Goal: Task Accomplishment & Management: Use online tool/utility

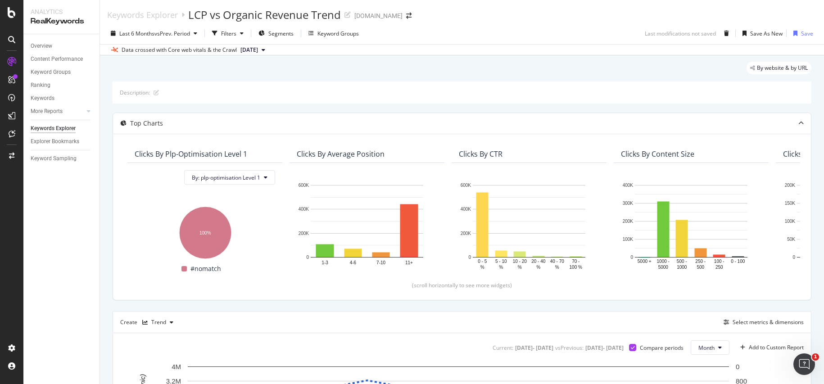
scroll to position [174, 0]
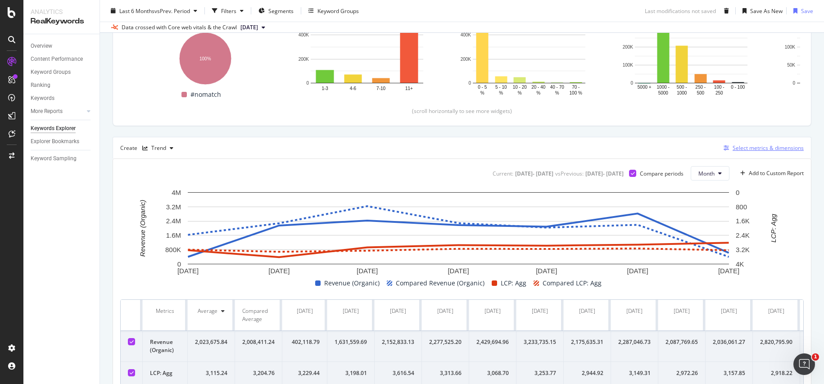
click at [740, 149] on div "Select metrics & dimensions" at bounding box center [767, 148] width 71 height 8
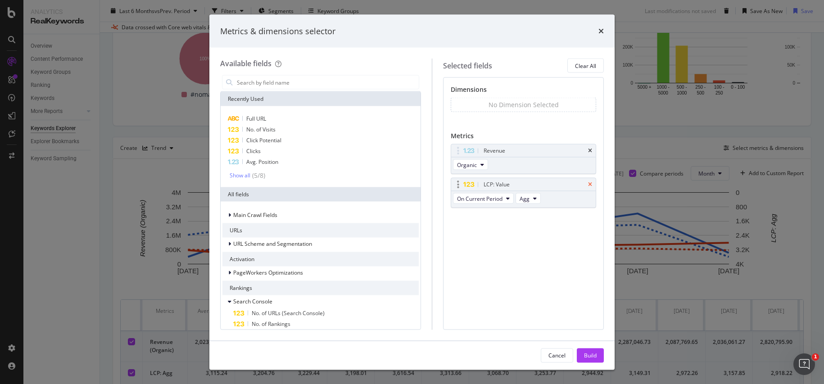
click at [589, 182] on icon "times" at bounding box center [590, 184] width 4 height 5
click at [285, 83] on input "modal" at bounding box center [327, 83] width 183 height 14
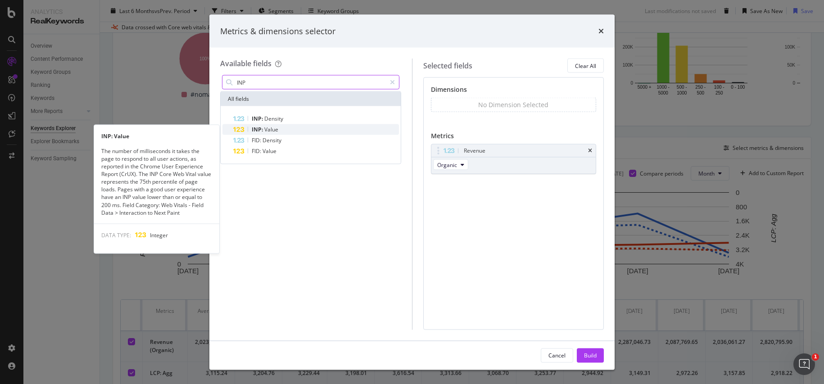
type input "INP"
click at [286, 126] on div "INP: Value" at bounding box center [316, 129] width 166 height 11
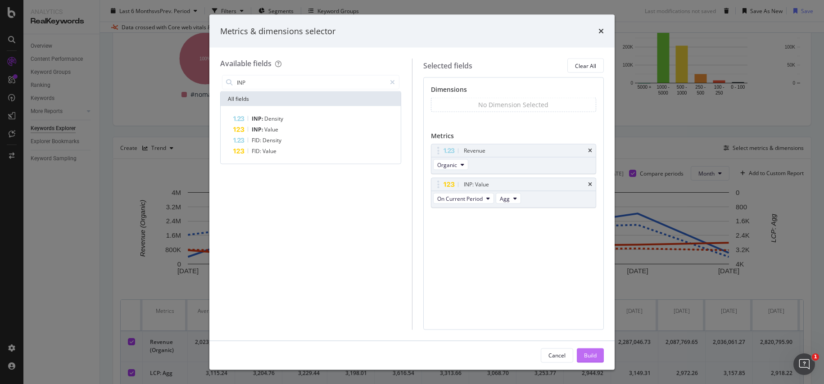
click at [585, 358] on div "Build" at bounding box center [590, 355] width 13 height 8
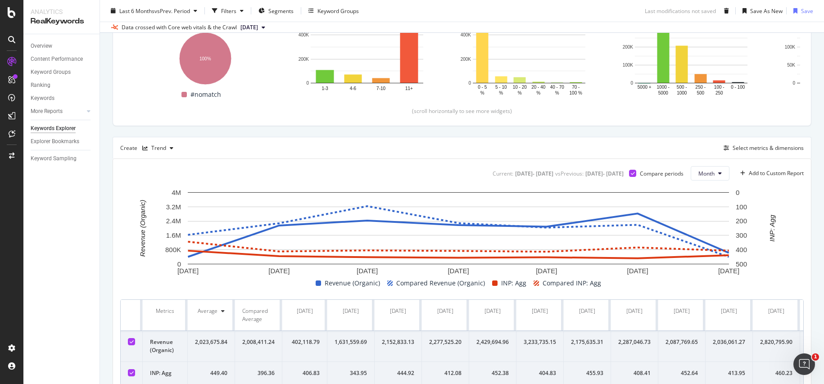
click at [104, 162] on div "By website & by URL Description: Top Charts Clicks By plp-optimisation Level 1 …" at bounding box center [462, 152] width 724 height 543
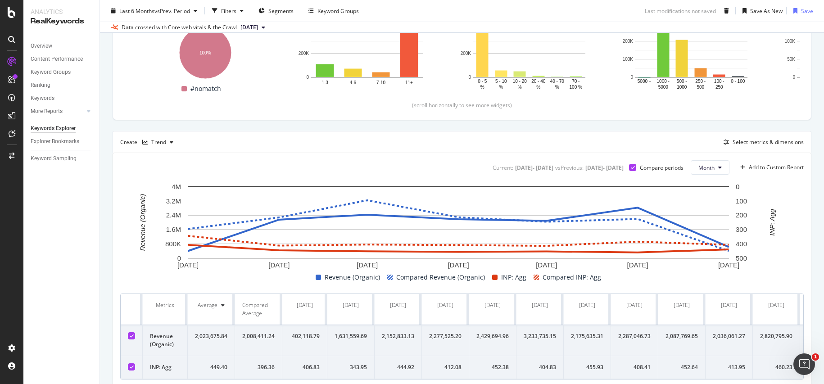
scroll to position [184, 0]
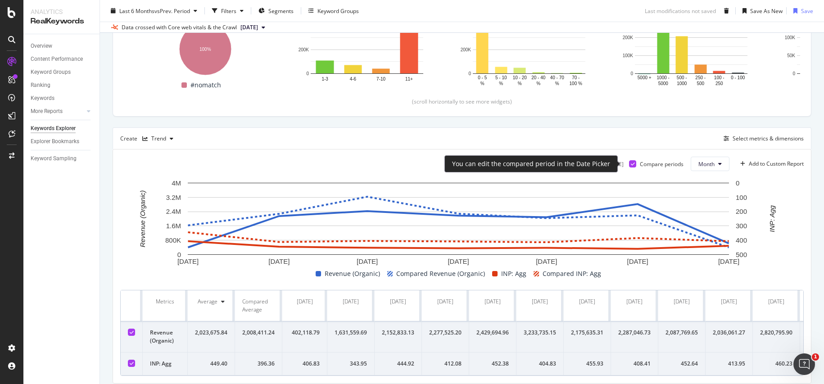
click at [631, 163] on icon at bounding box center [633, 164] width 4 height 5
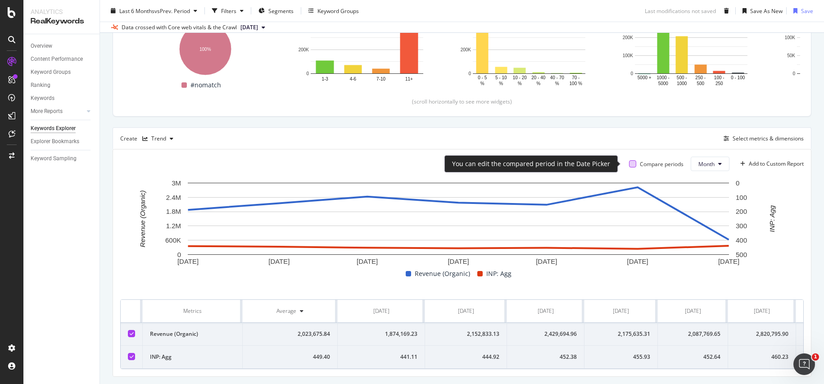
click at [629, 164] on div at bounding box center [632, 163] width 7 height 7
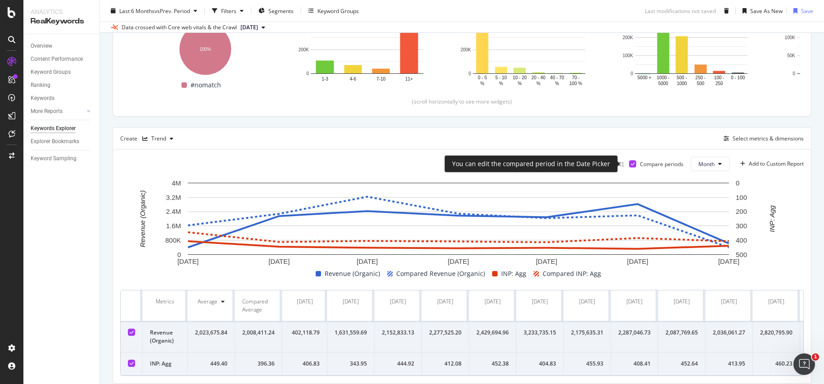
click at [631, 162] on icon at bounding box center [633, 164] width 4 height 5
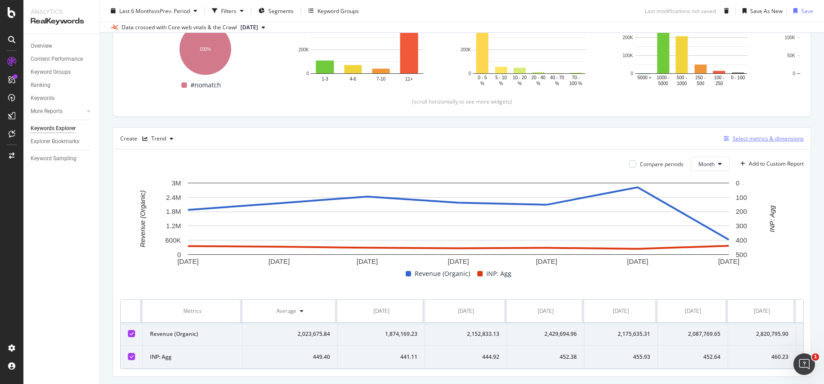
click at [752, 139] on div "Select metrics & dimensions" at bounding box center [767, 139] width 71 height 8
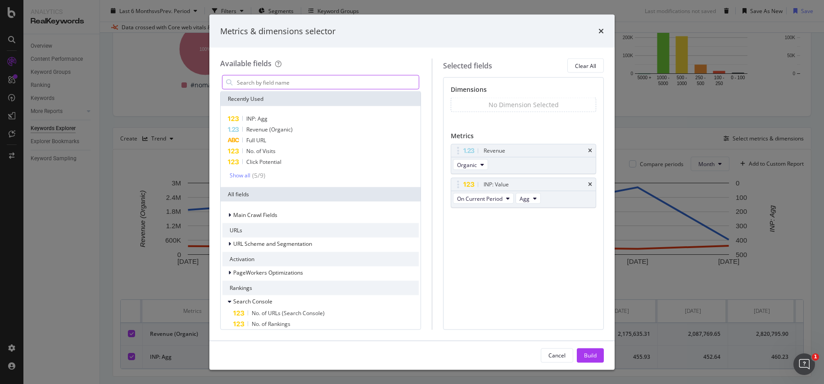
click at [302, 82] on input "modal" at bounding box center [327, 83] width 183 height 14
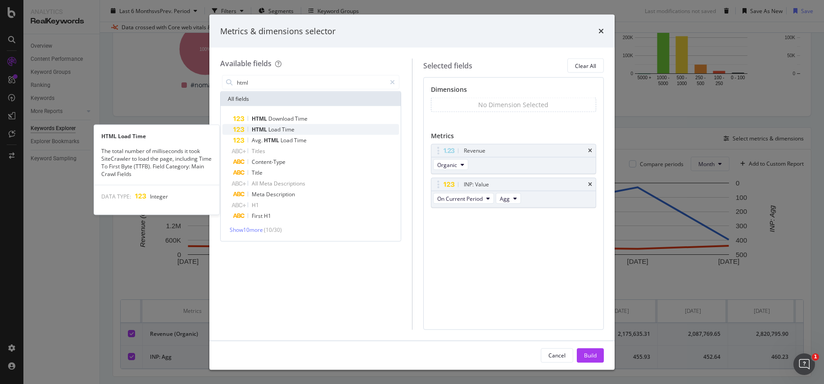
type input "html"
click at [298, 127] on div "HTML Load Time" at bounding box center [316, 129] width 166 height 11
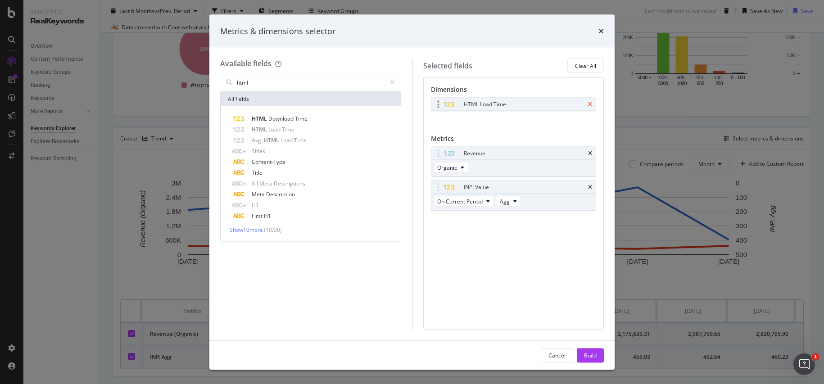
click at [592, 103] on div "HTML Load Time" at bounding box center [513, 104] width 165 height 13
click at [590, 102] on icon "times" at bounding box center [590, 104] width 4 height 5
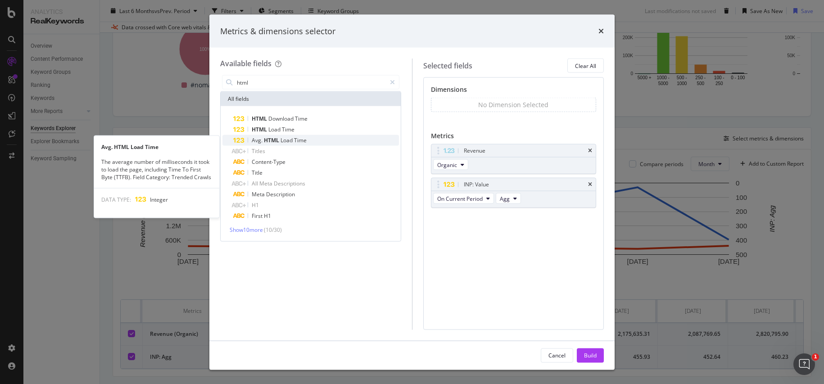
click at [279, 139] on span "HTML" at bounding box center [272, 140] width 17 height 8
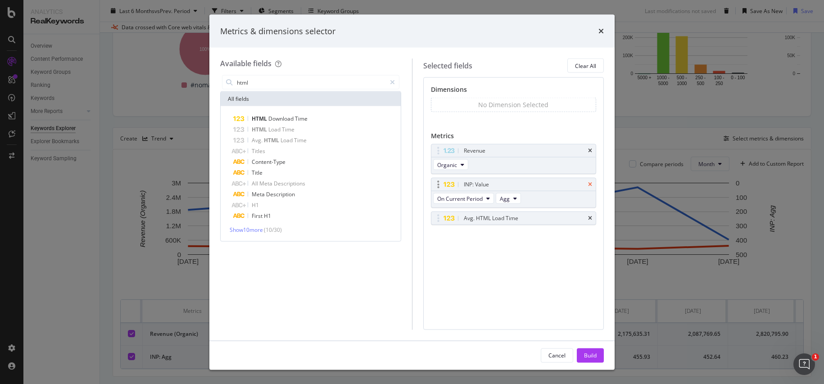
click at [588, 182] on icon "times" at bounding box center [590, 184] width 4 height 5
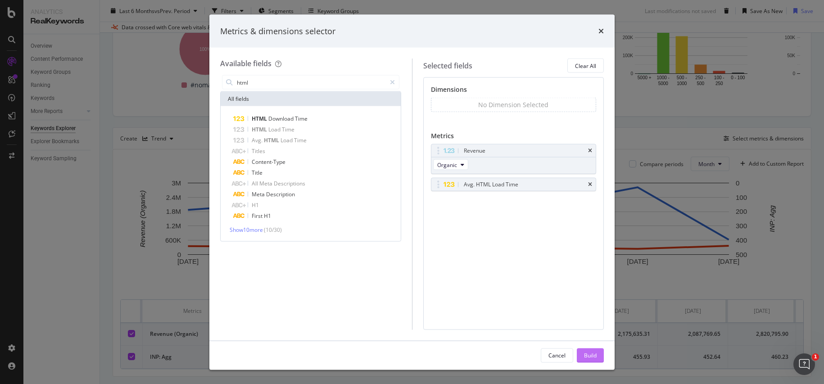
click at [589, 354] on div "Build" at bounding box center [590, 355] width 13 height 8
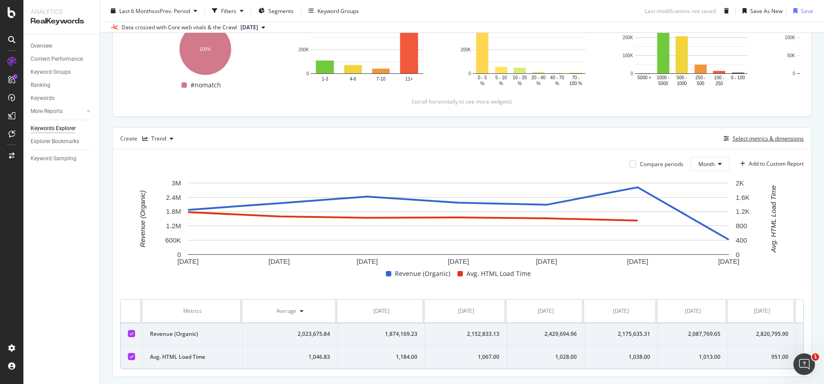
scroll to position [184, 0]
click at [735, 140] on div "Select metrics & dimensions" at bounding box center [767, 139] width 71 height 8
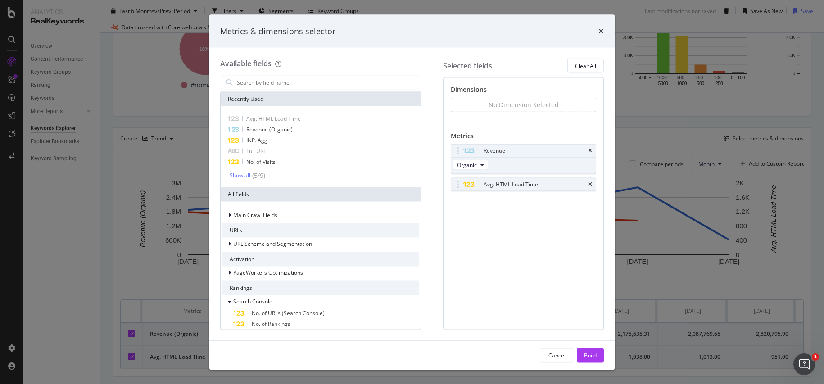
drag, startPoint x: 590, startPoint y: 184, endPoint x: 426, endPoint y: 132, distance: 172.2
click at [590, 184] on icon "times" at bounding box center [590, 184] width 4 height 5
click at [334, 83] on input "modal" at bounding box center [327, 83] width 183 height 14
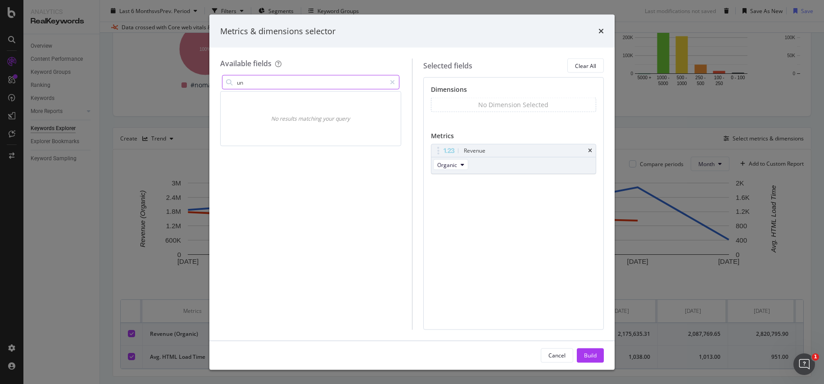
type input "u"
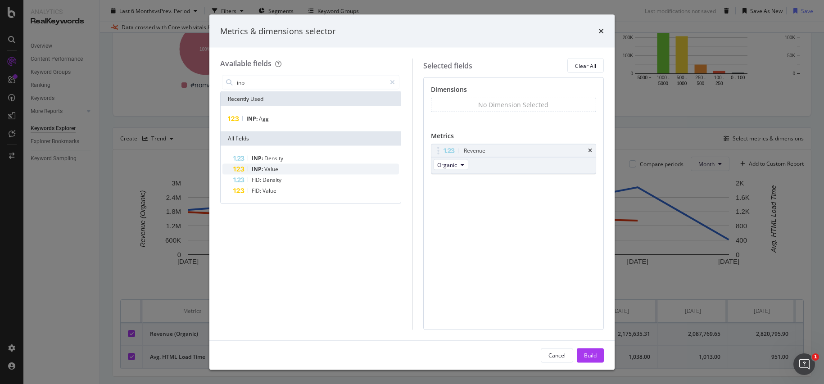
click at [272, 170] on span "Value" at bounding box center [271, 169] width 14 height 8
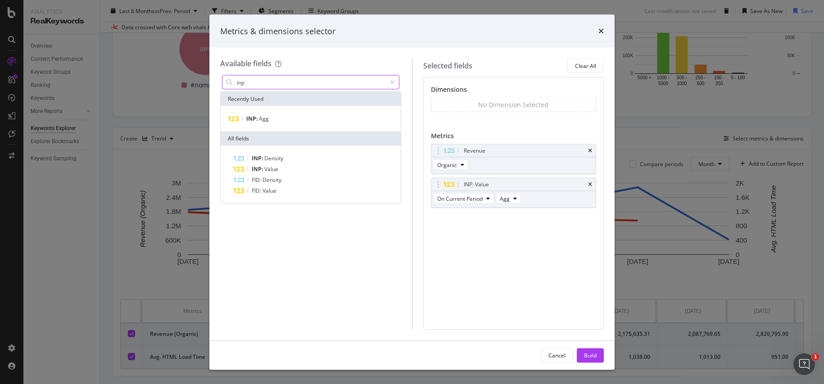
click at [294, 83] on input "inp" at bounding box center [311, 83] width 150 height 14
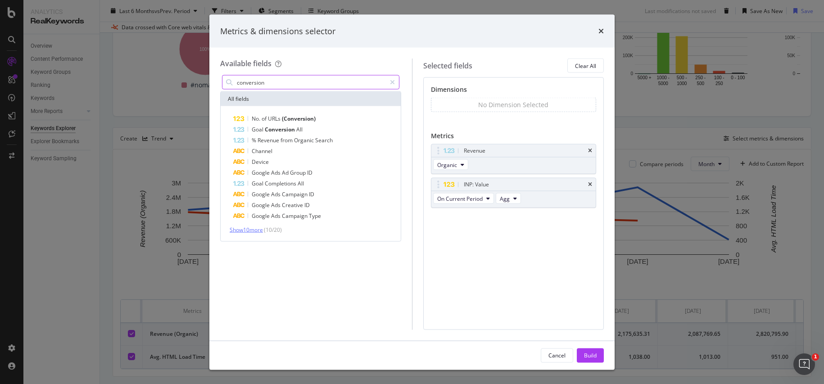
type input "conversion"
click at [253, 229] on span "Show 10 more" at bounding box center [246, 230] width 33 height 8
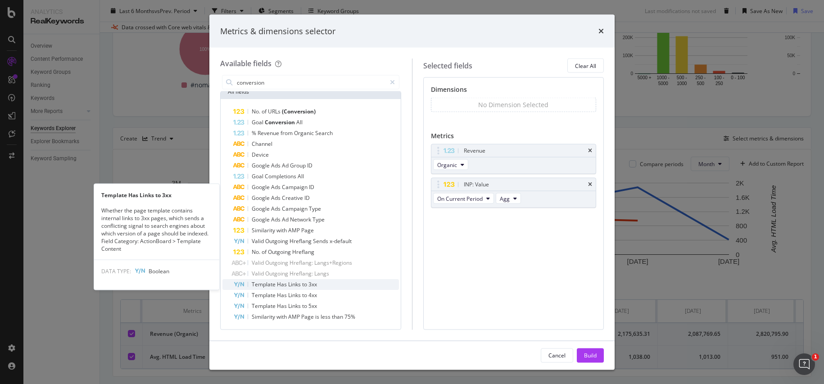
scroll to position [0, 0]
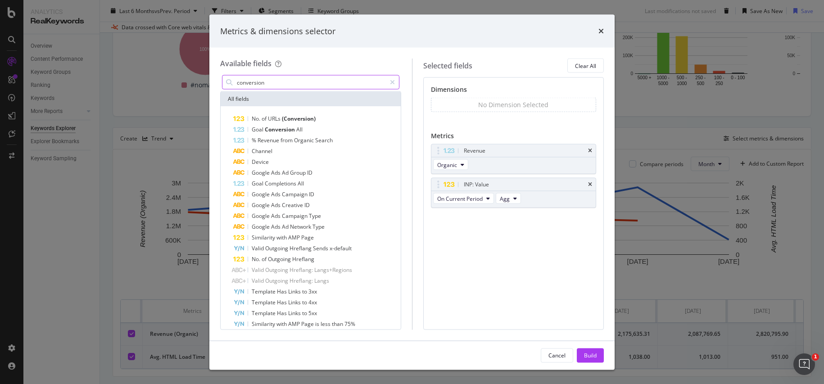
click at [271, 84] on input "conversion" at bounding box center [311, 83] width 150 height 14
click at [279, 115] on span "URLs" at bounding box center [275, 119] width 14 height 8
click at [587, 358] on div "Build" at bounding box center [590, 355] width 13 height 8
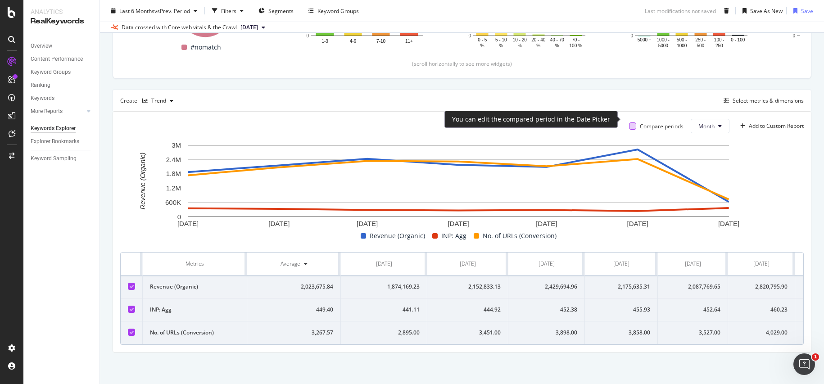
click at [629, 122] on div at bounding box center [632, 125] width 7 height 7
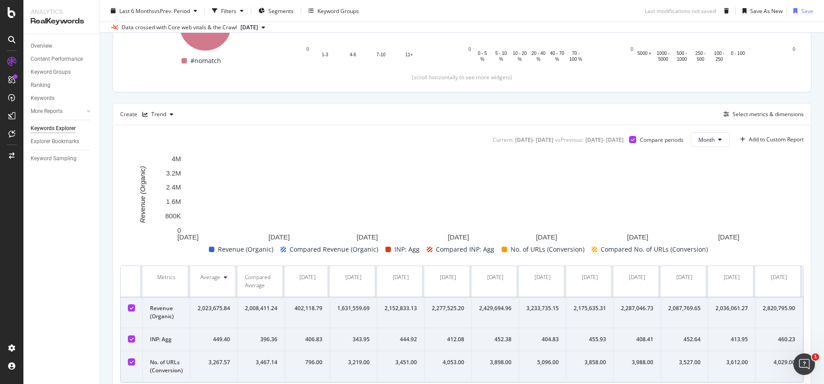
scroll to position [228, 0]
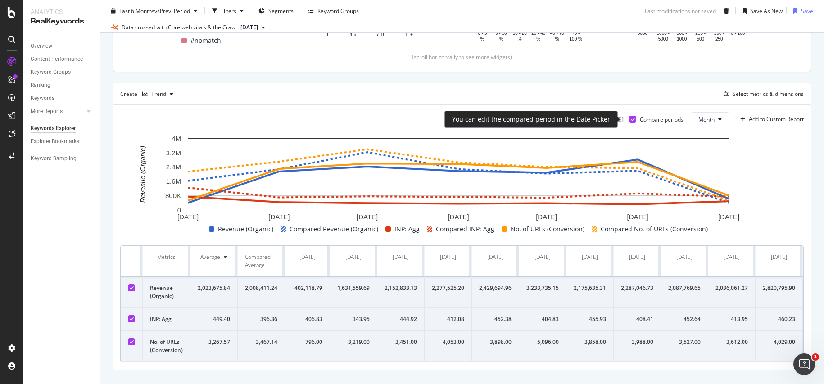
click at [631, 121] on icon at bounding box center [633, 119] width 4 height 5
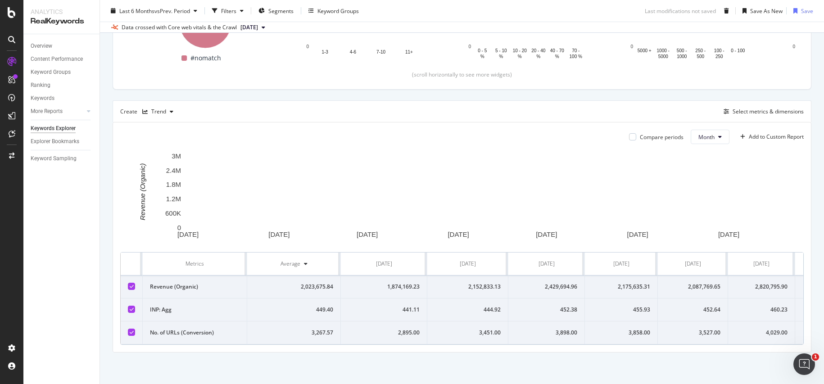
scroll to position [228, 0]
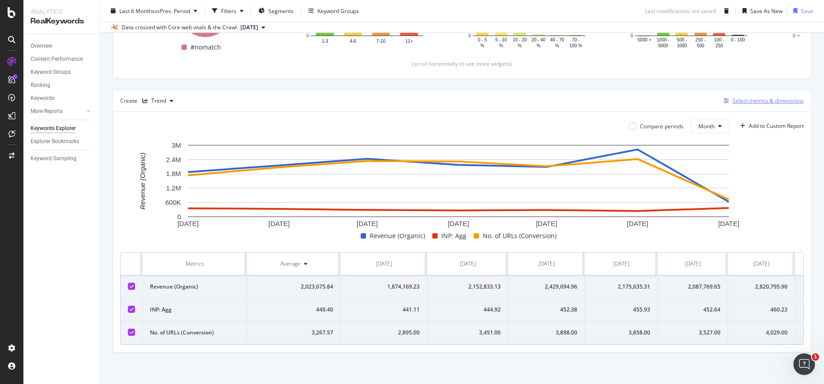
click at [736, 97] on div "Select metrics & dimensions" at bounding box center [767, 101] width 71 height 8
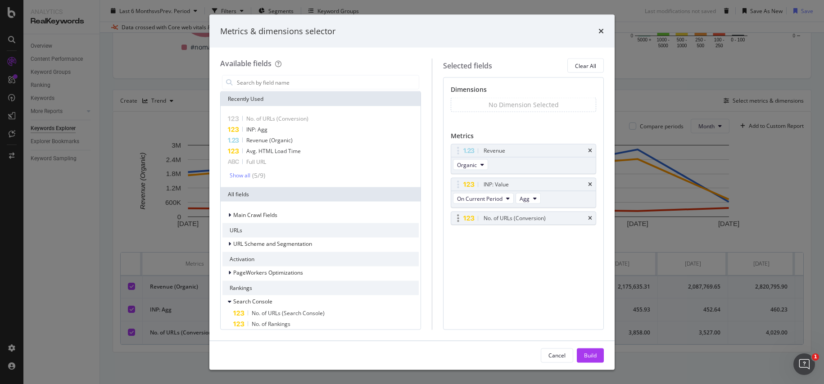
click at [587, 219] on div "No. of URLs (Conversion)" at bounding box center [523, 218] width 144 height 13
click at [589, 219] on icon "times" at bounding box center [590, 218] width 4 height 5
click at [320, 85] on input "modal" at bounding box center [327, 83] width 183 height 14
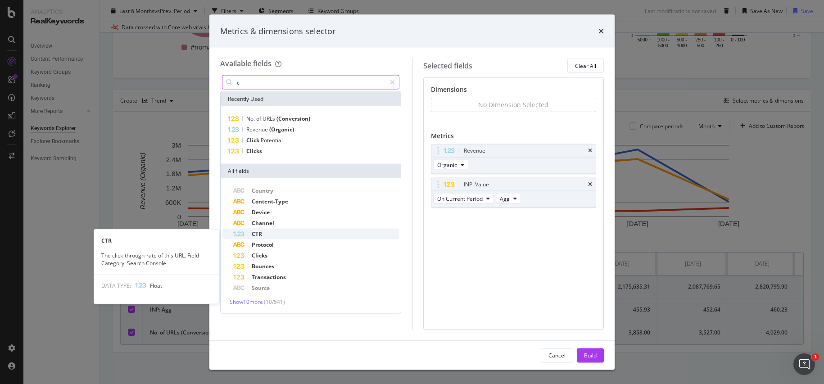
type input "c"
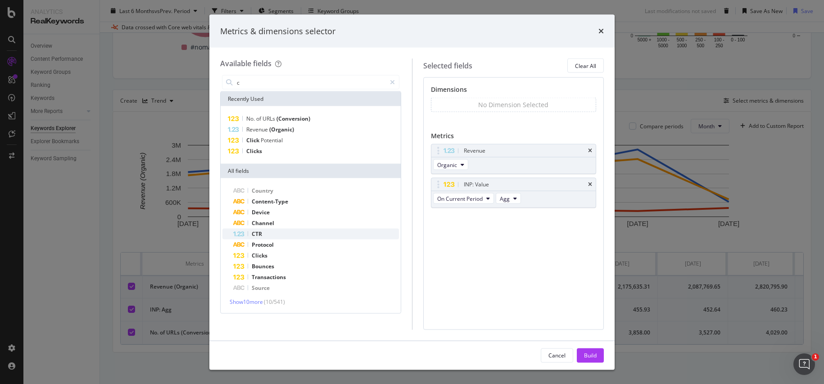
click at [280, 236] on div "CTR" at bounding box center [316, 234] width 166 height 11
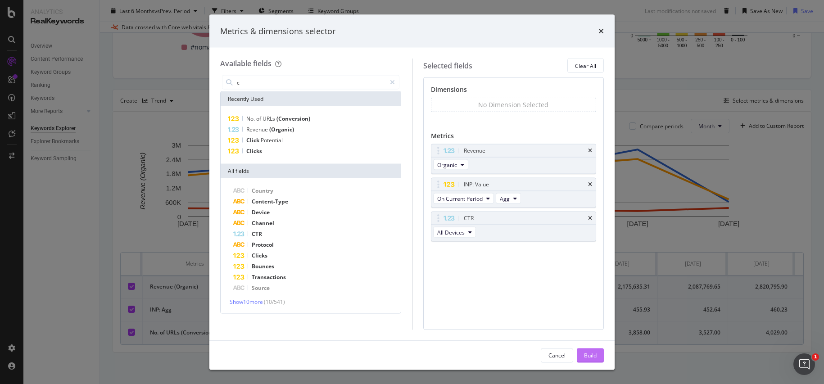
click at [593, 357] on div "Build" at bounding box center [590, 355] width 13 height 8
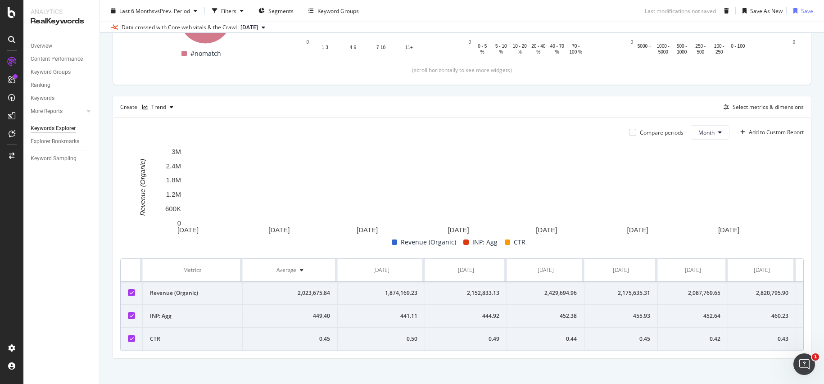
scroll to position [228, 0]
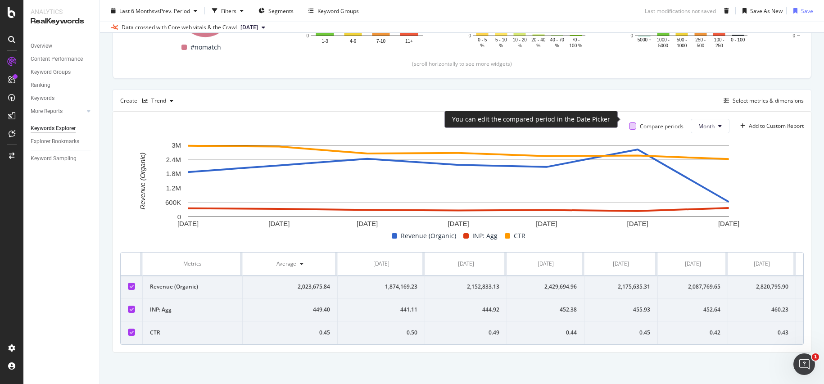
click at [629, 122] on div at bounding box center [632, 125] width 7 height 7
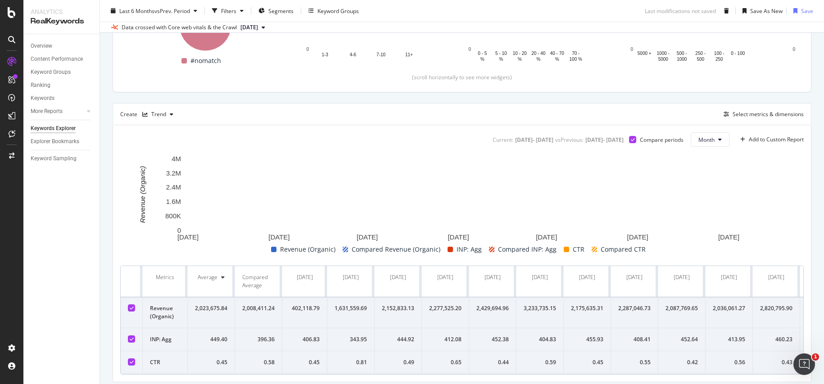
scroll to position [228, 0]
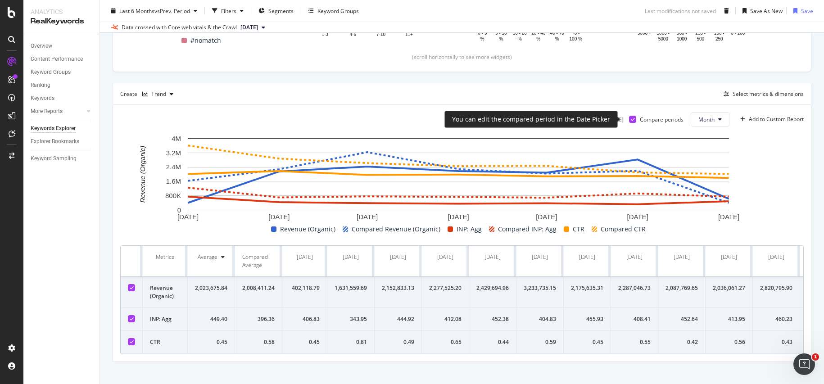
click at [629, 119] on div at bounding box center [632, 119] width 7 height 7
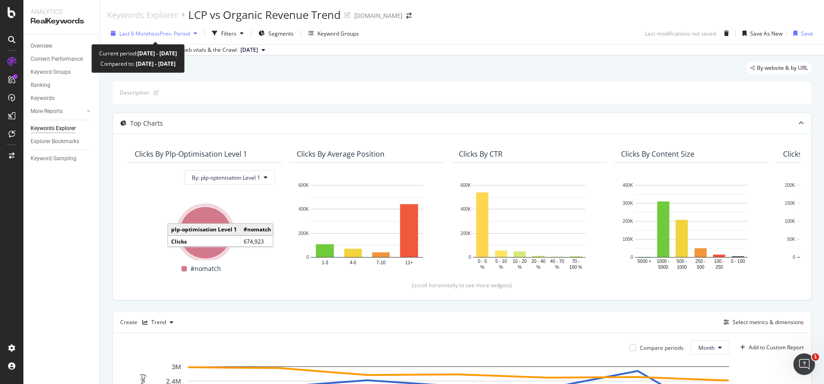
click at [197, 35] on icon "button" at bounding box center [196, 33] width 4 height 5
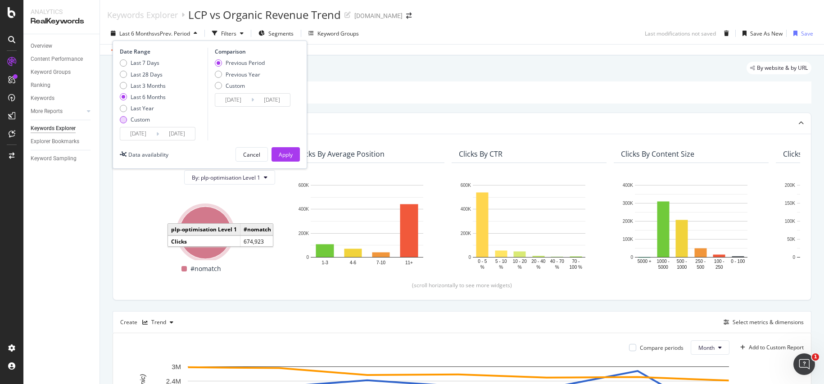
click at [141, 122] on div "Custom" at bounding box center [140, 120] width 19 height 8
type input "2025/08/10"
type input "2025/07/13"
type input "2025/08/09"
click at [144, 135] on input "2025/08/10" at bounding box center [138, 133] width 36 height 13
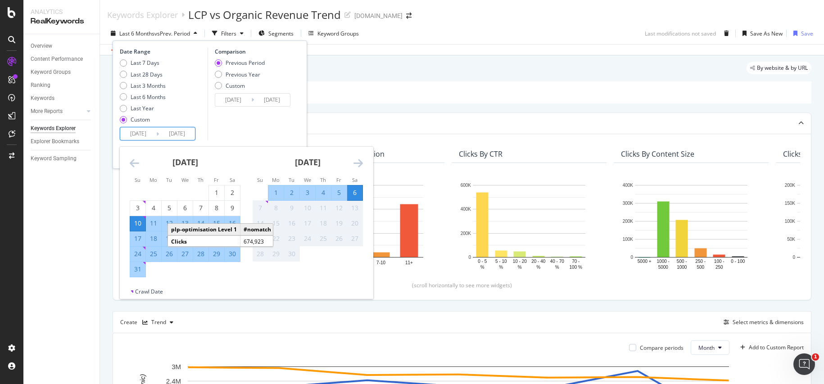
click at [130, 162] on icon "Move backward to switch to the previous month." at bounding box center [134, 163] width 9 height 11
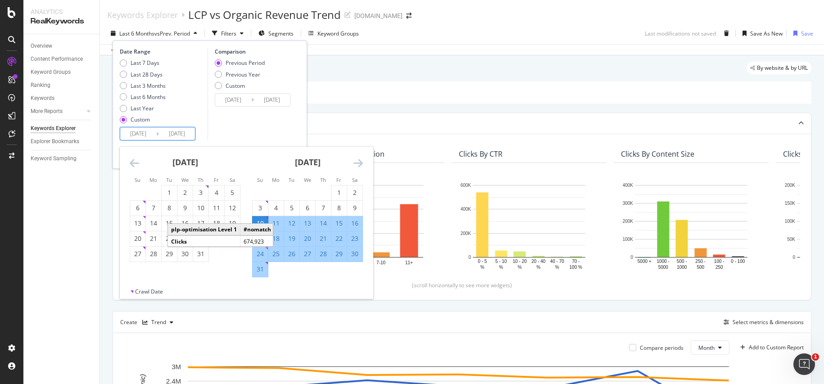
click at [131, 166] on icon "Move backward to switch to the previous month." at bounding box center [134, 163] width 9 height 11
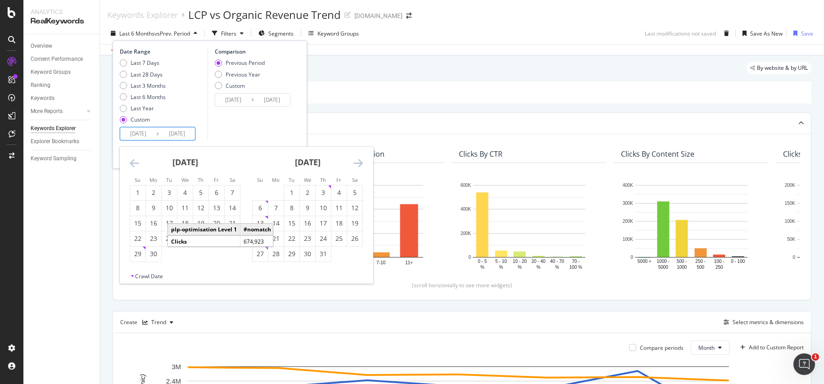
click at [131, 166] on icon "Move backward to switch to the previous month." at bounding box center [134, 163] width 9 height 11
drag, startPoint x: 201, startPoint y: 191, endPoint x: 243, endPoint y: 191, distance: 41.9
click at [201, 191] on div "1" at bounding box center [200, 192] width 15 height 9
type input "2025/05/01"
type input "2024/12/23"
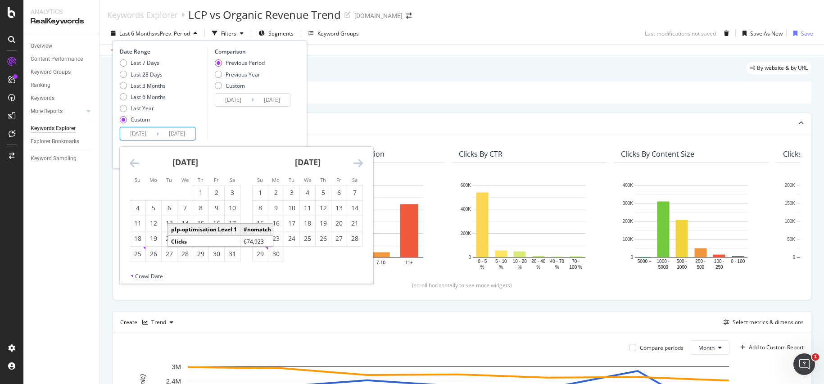
type input "2025/04/30"
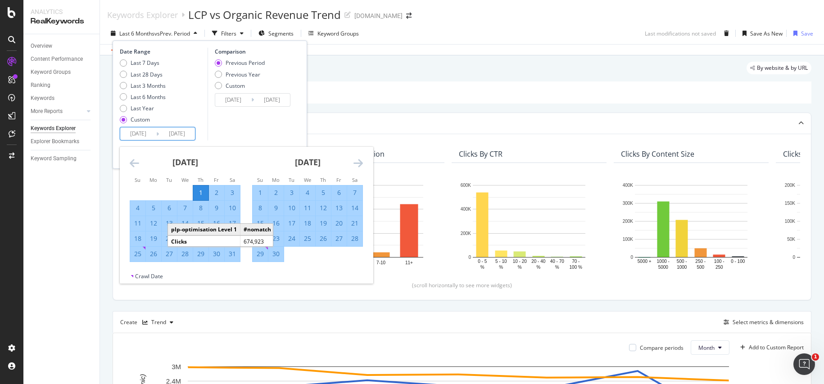
click at [361, 160] on icon "Move forward to switch to the next month." at bounding box center [357, 163] width 9 height 11
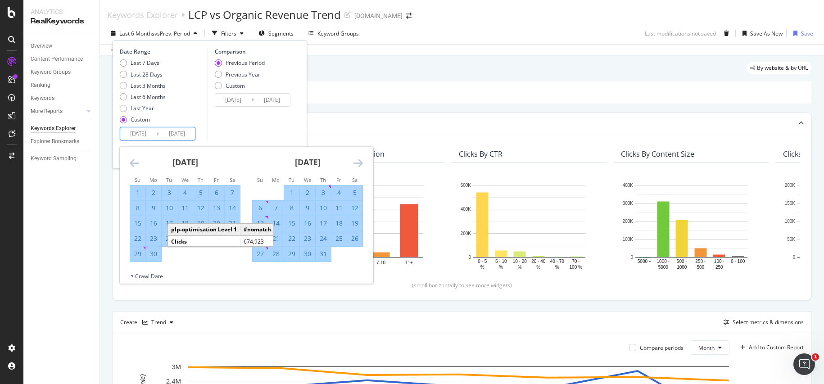
click at [360, 160] on icon "Move forward to switch to the next month." at bounding box center [357, 163] width 9 height 11
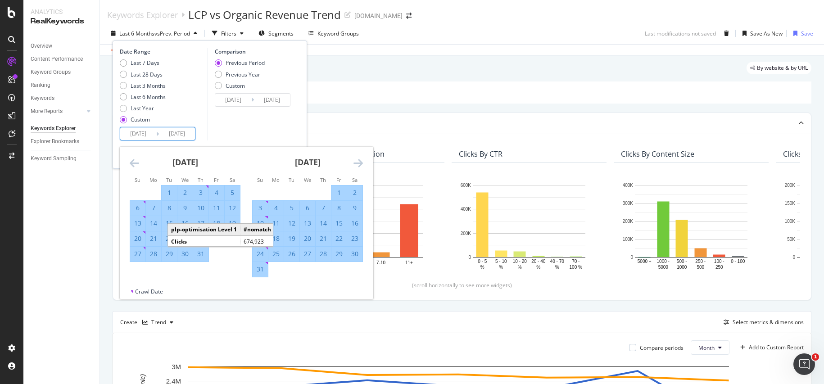
click at [260, 268] on div "31" at bounding box center [259, 269] width 15 height 9
type input "2025/08/31"
type input "2024/12/29"
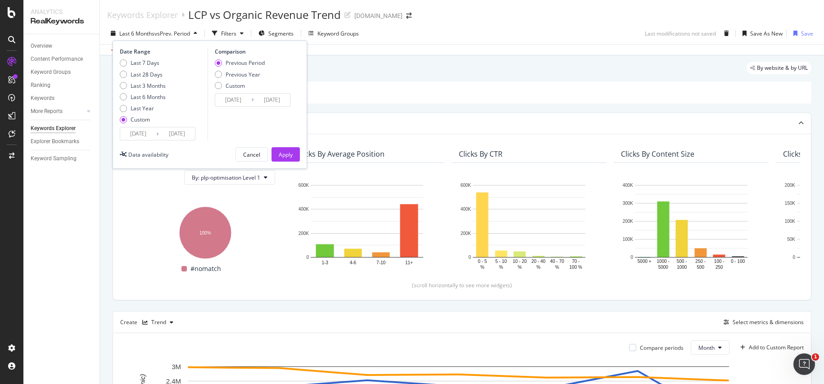
click at [264, 116] on div "Comparison Previous Period Previous Year Custom 2024/12/29 Navigate forward to …" at bounding box center [250, 94] width 86 height 93
click at [281, 153] on div "Apply" at bounding box center [286, 155] width 14 height 8
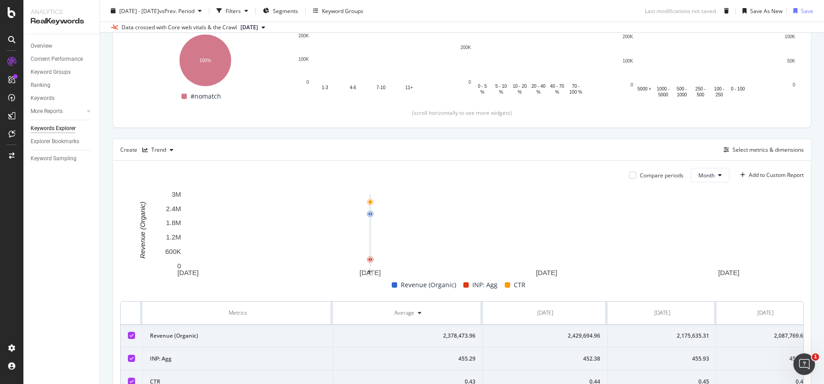
scroll to position [228, 0]
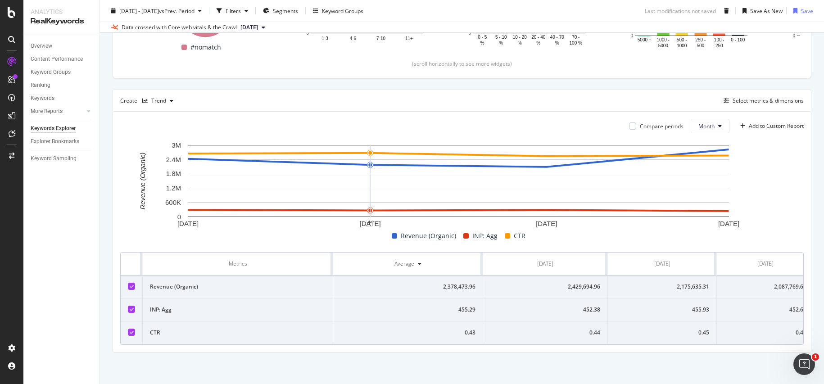
click at [622, 119] on div "Compare periods Month Add to Custom Report" at bounding box center [713, 126] width 182 height 14
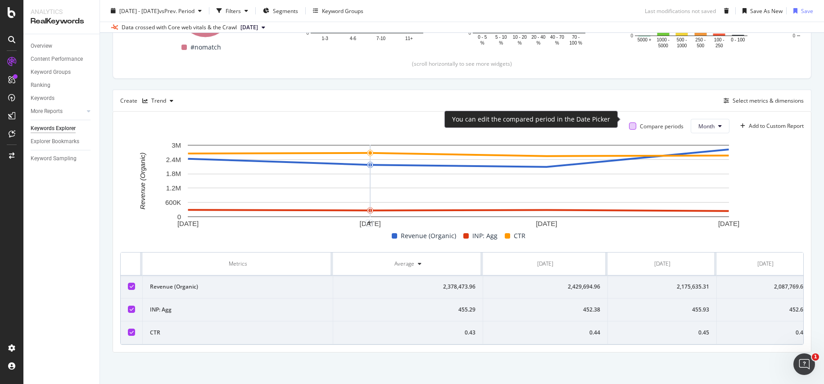
click at [629, 122] on div at bounding box center [632, 125] width 7 height 7
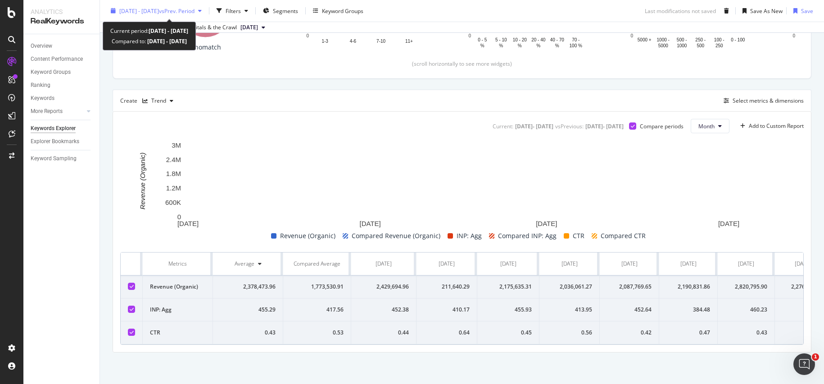
scroll to position [228, 0]
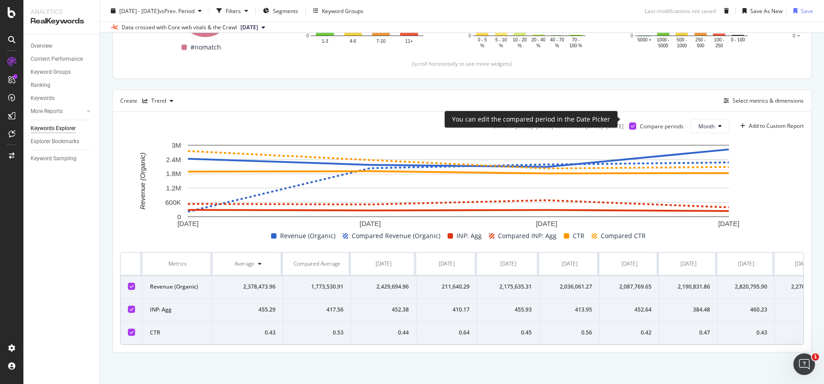
click at [631, 124] on icon at bounding box center [633, 126] width 4 height 5
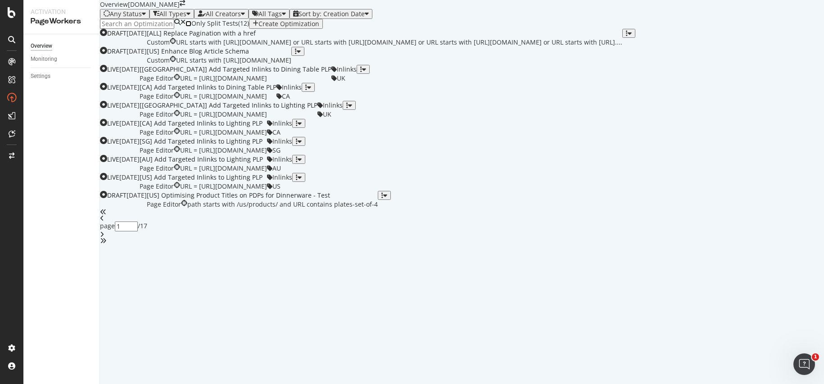
click at [191, 27] on input "checkbox" at bounding box center [188, 24] width 6 height 6
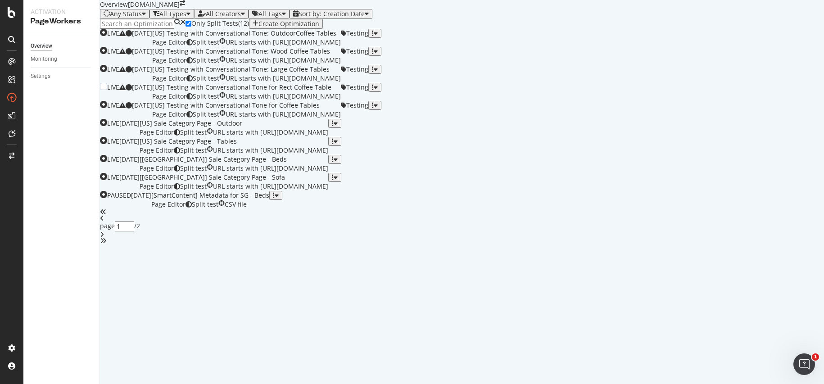
scroll to position [252, 0]
click at [328, 119] on div "[US] Sale Category Page - Outdoor" at bounding box center [234, 123] width 189 height 9
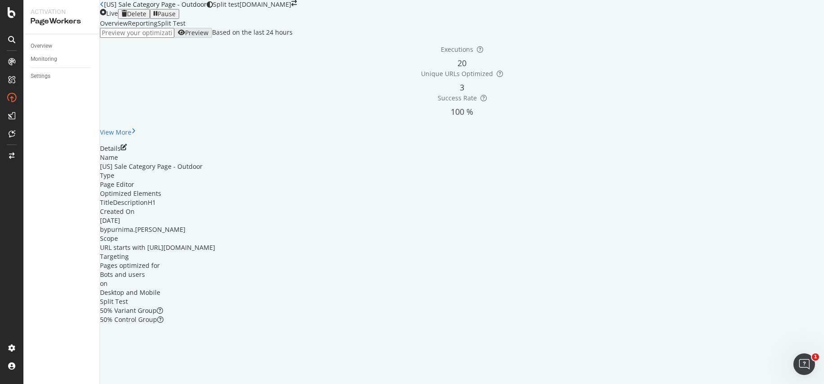
click at [158, 28] on div "Reporting" at bounding box center [143, 23] width 30 height 9
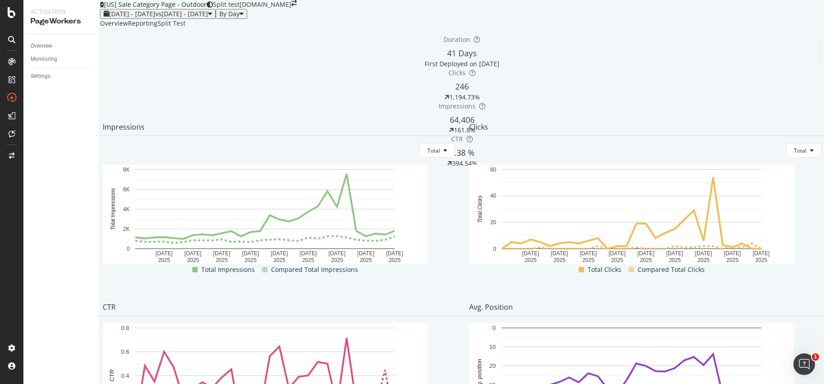
click at [104, 8] on icon at bounding box center [102, 4] width 4 height 6
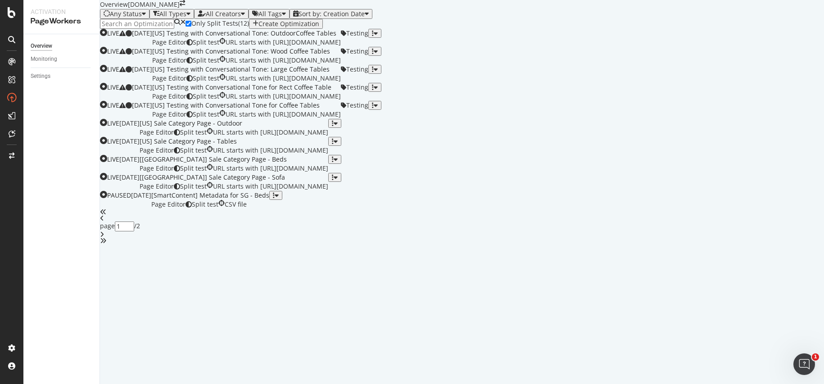
scroll to position [203, 0]
click at [304, 146] on div "[US] Sale Category Page - Tables" at bounding box center [234, 141] width 189 height 9
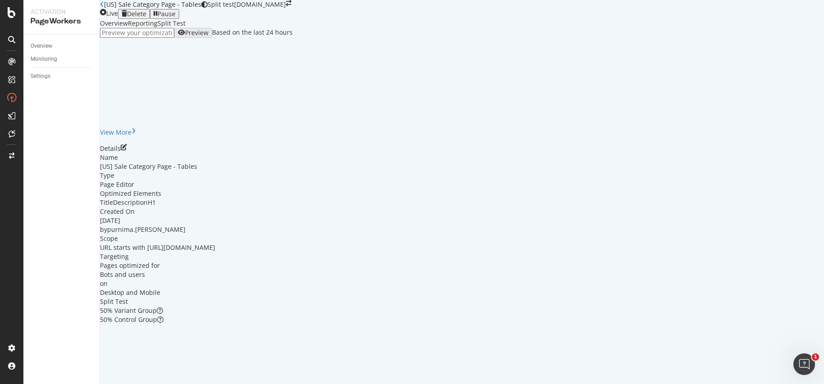
click at [158, 28] on div "Reporting" at bounding box center [143, 23] width 30 height 9
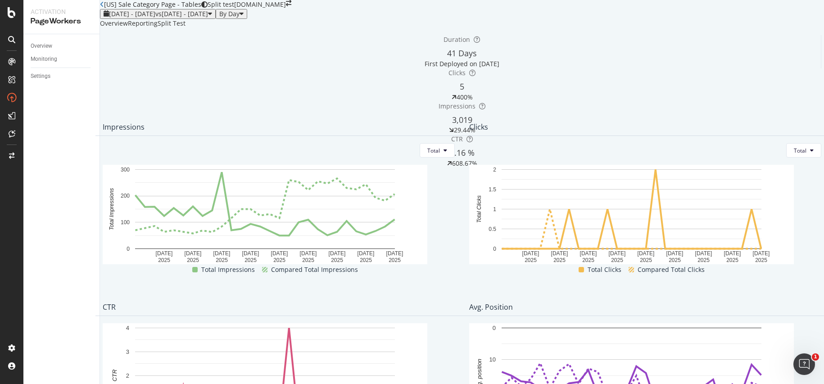
click at [185, 28] on div "Split Test" at bounding box center [172, 23] width 28 height 9
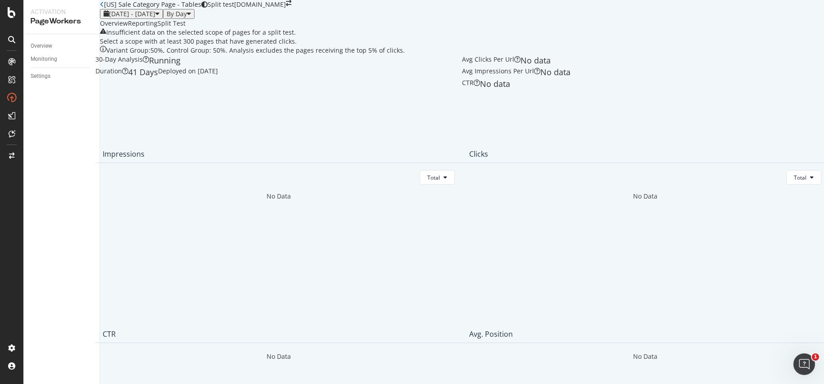
click at [158, 28] on div "Reporting" at bounding box center [143, 23] width 30 height 9
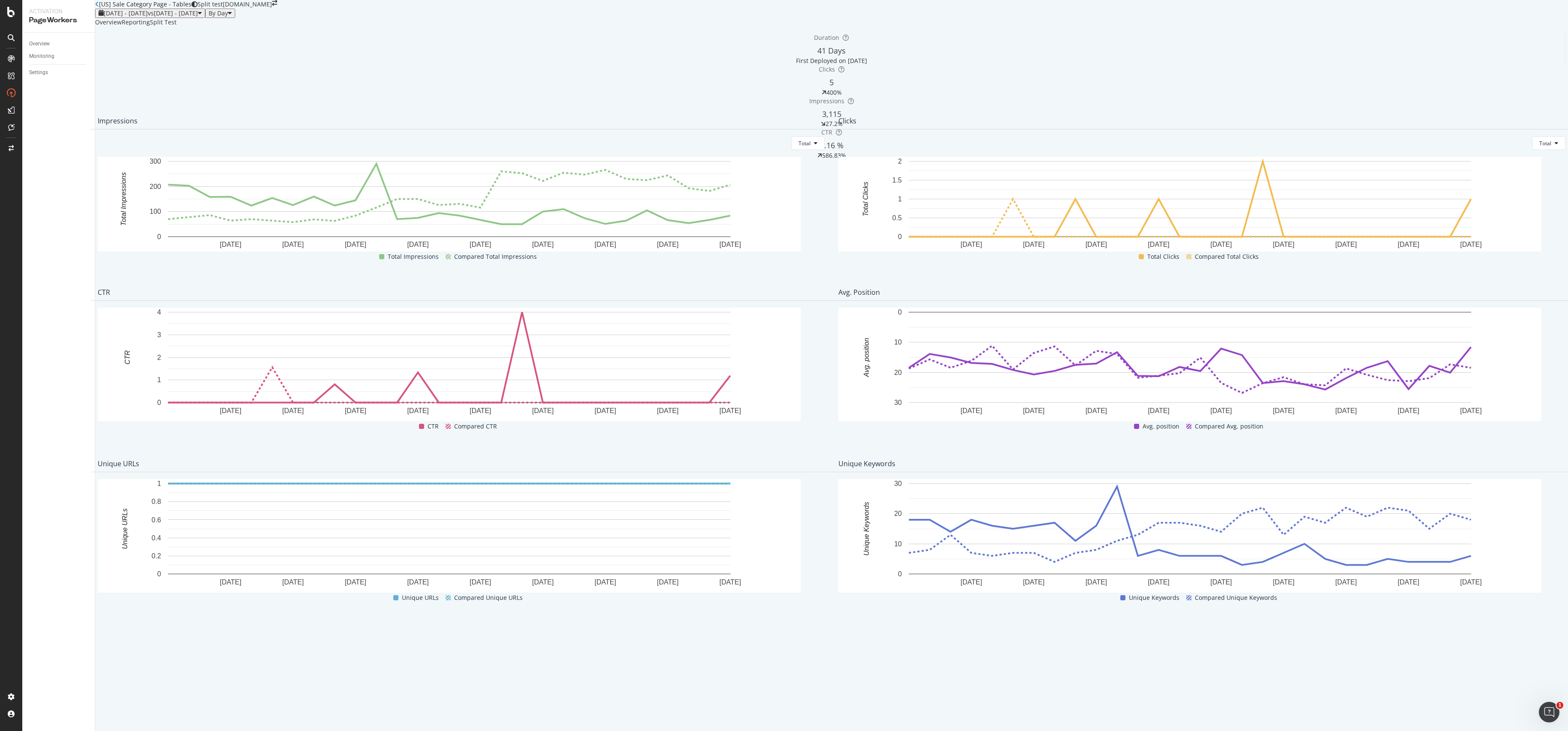
click at [433, 162] on div "Impressions Total [DATE] [DATE] [DATE] [DATE] [DATE] [DATE] [DATE] [DATE] [DATE…" at bounding box center [461, 198] width 741 height 171
click at [99, 8] on icon at bounding box center [97, 4] width 4 height 6
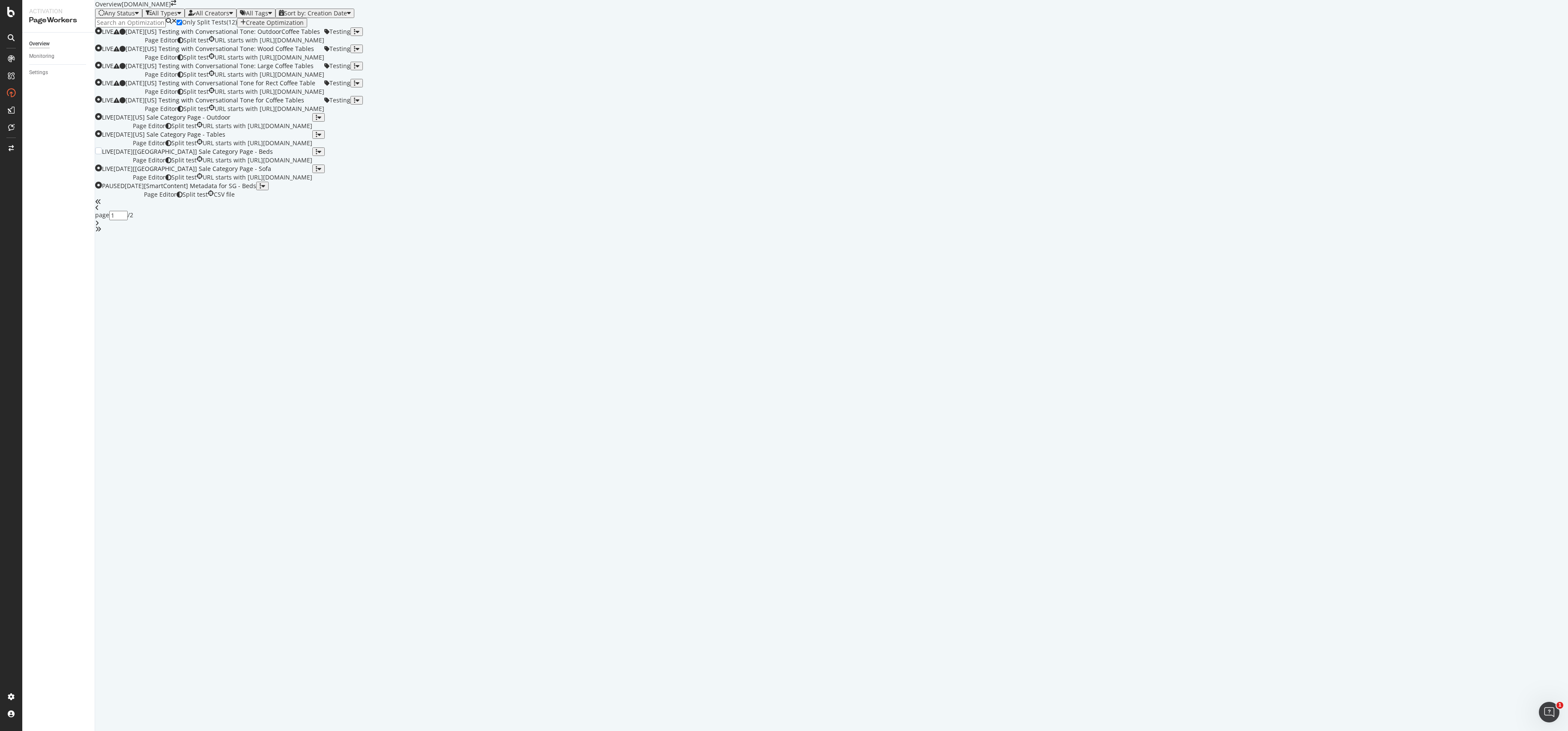
click at [312, 156] on div "[[GEOGRAPHIC_DATA]] Sale Category Page - Beds" at bounding box center [223, 151] width 180 height 9
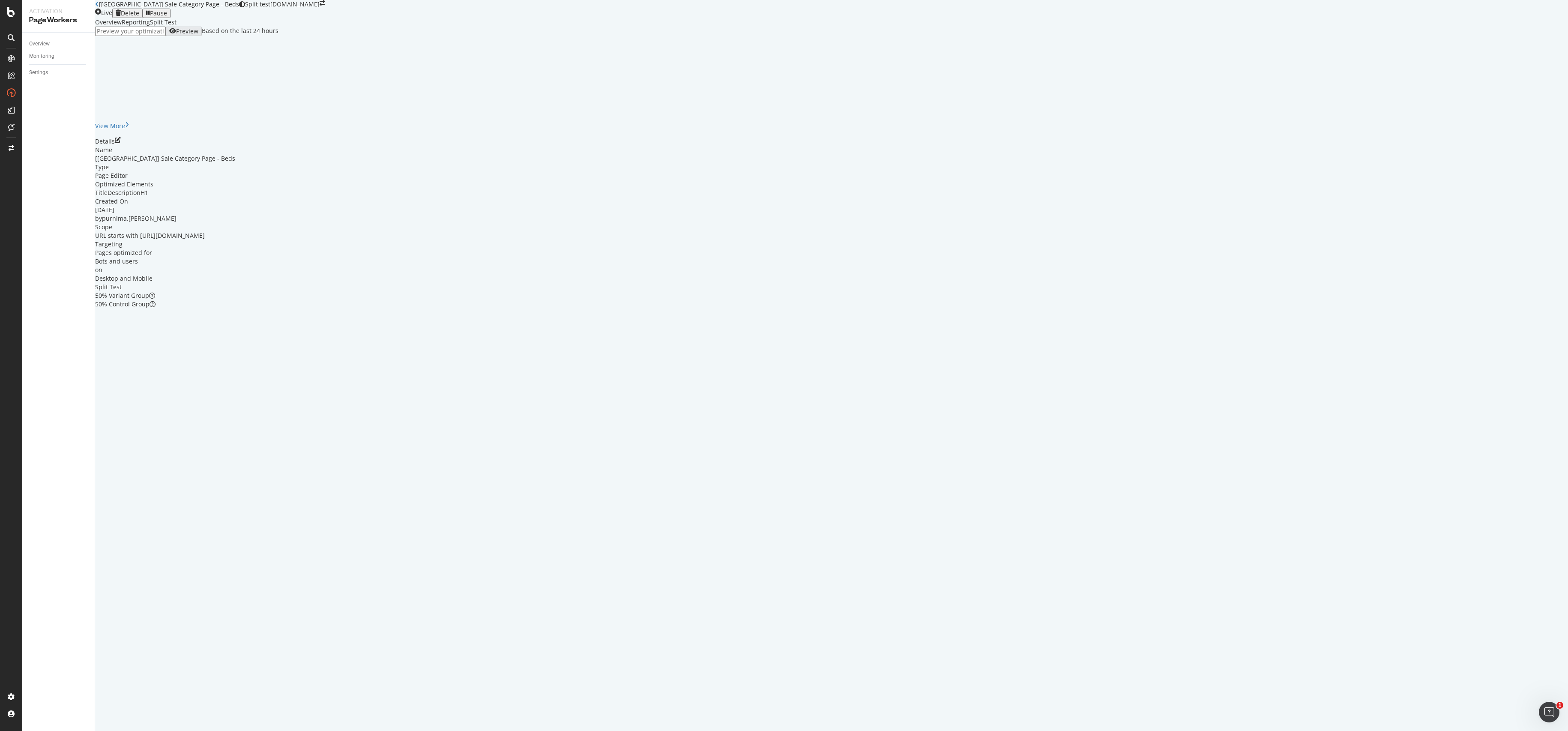
click at [176, 27] on div "Split Test" at bounding box center [164, 22] width 27 height 9
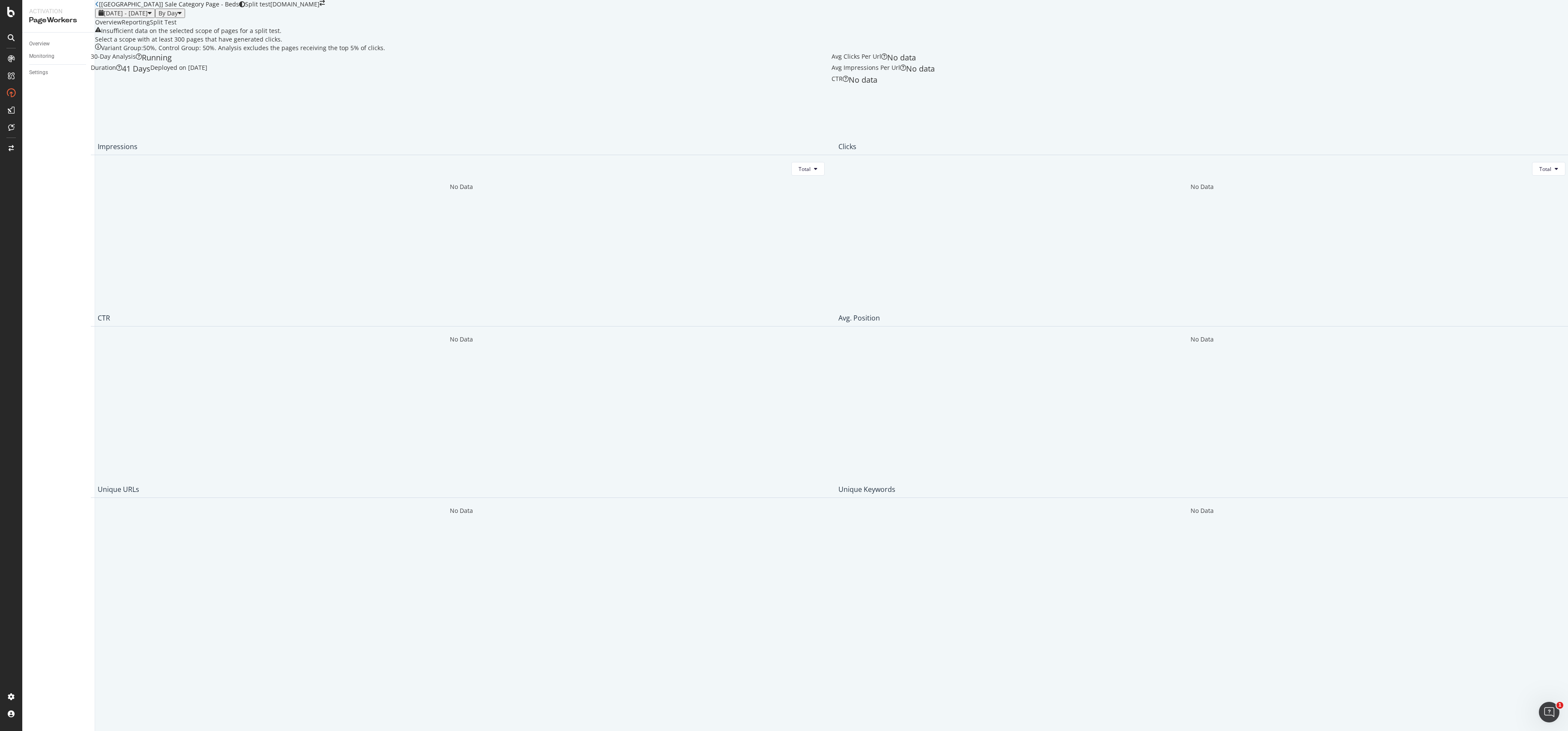
click at [150, 27] on div "Reporting" at bounding box center [136, 22] width 29 height 9
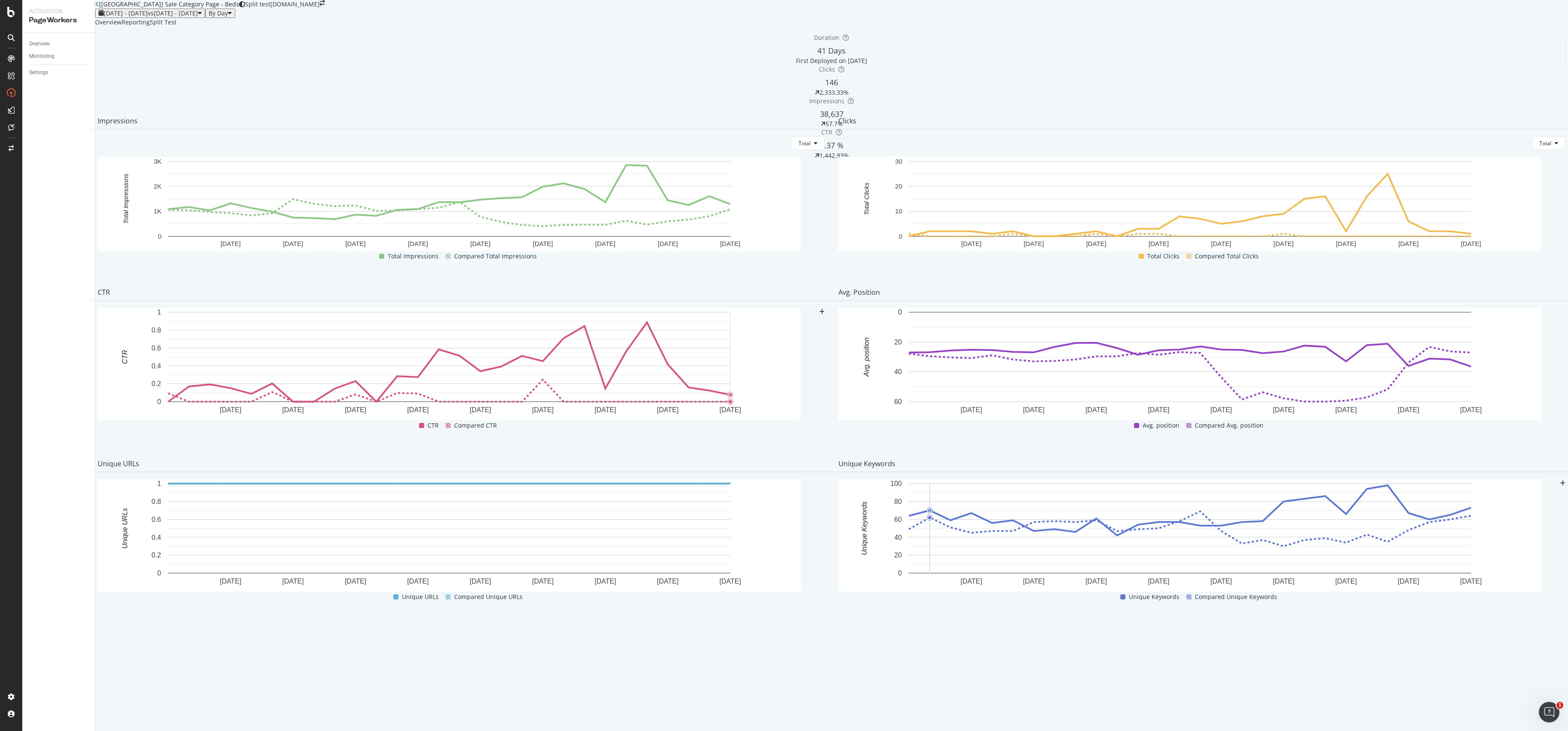
click at [106, 9] on div "[[GEOGRAPHIC_DATA]] Sale Category Page - Beds" at bounding box center [167, 4] width 144 height 9
click at [99, 8] on icon at bounding box center [97, 4] width 4 height 6
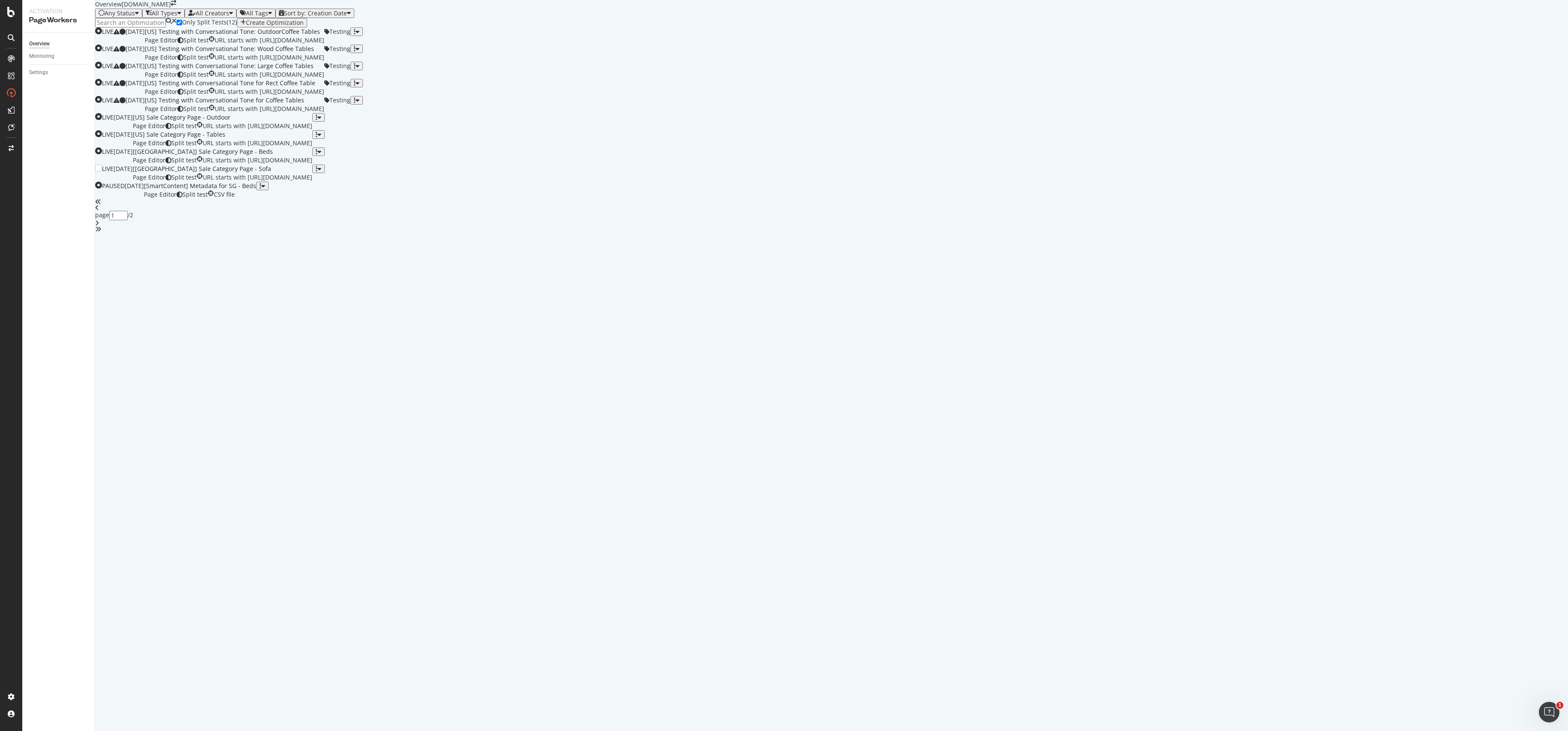
click at [312, 173] on div "[[GEOGRAPHIC_DATA]] Sale Category Page - Sofa" at bounding box center [223, 168] width 180 height 9
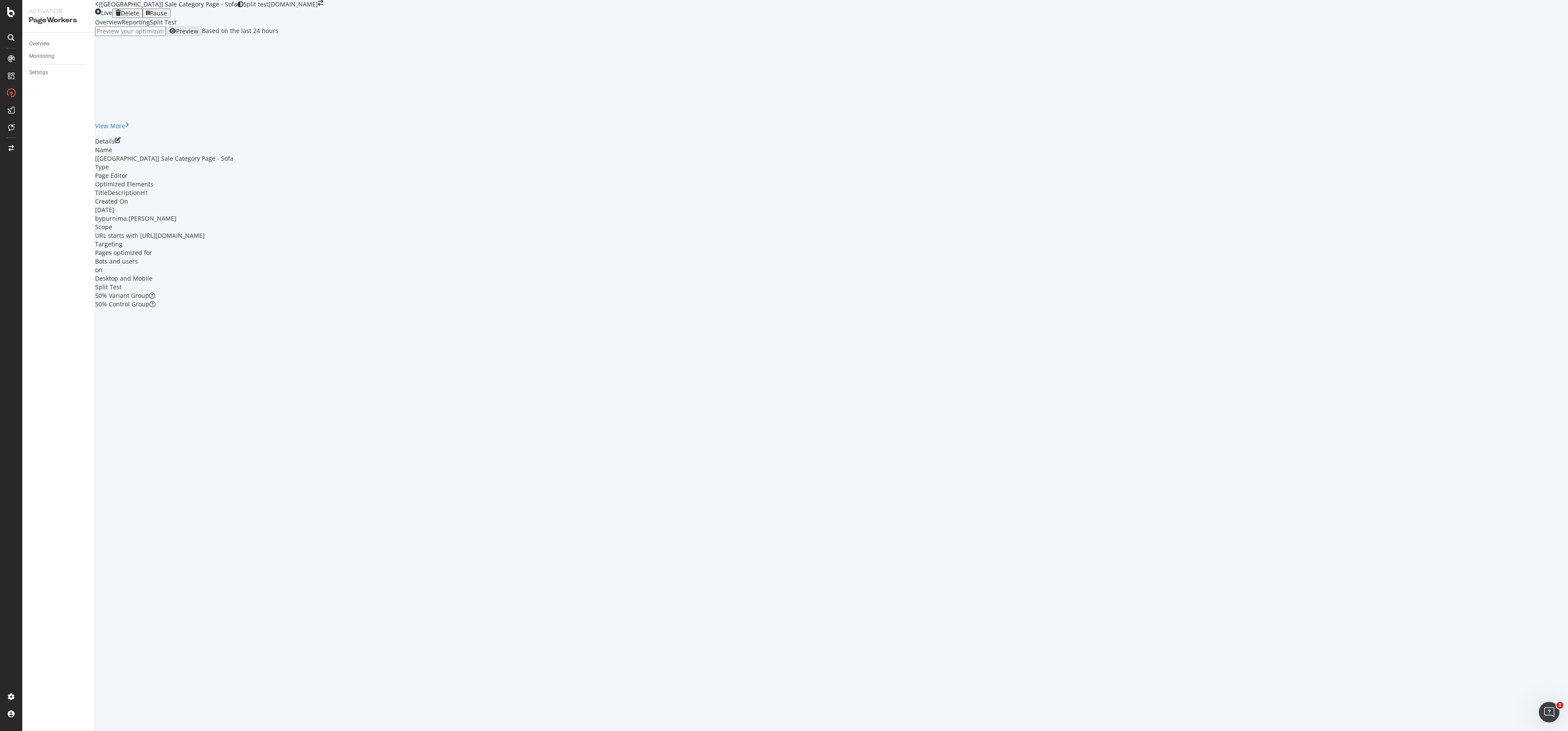
click at [150, 27] on div "Reporting" at bounding box center [136, 22] width 29 height 9
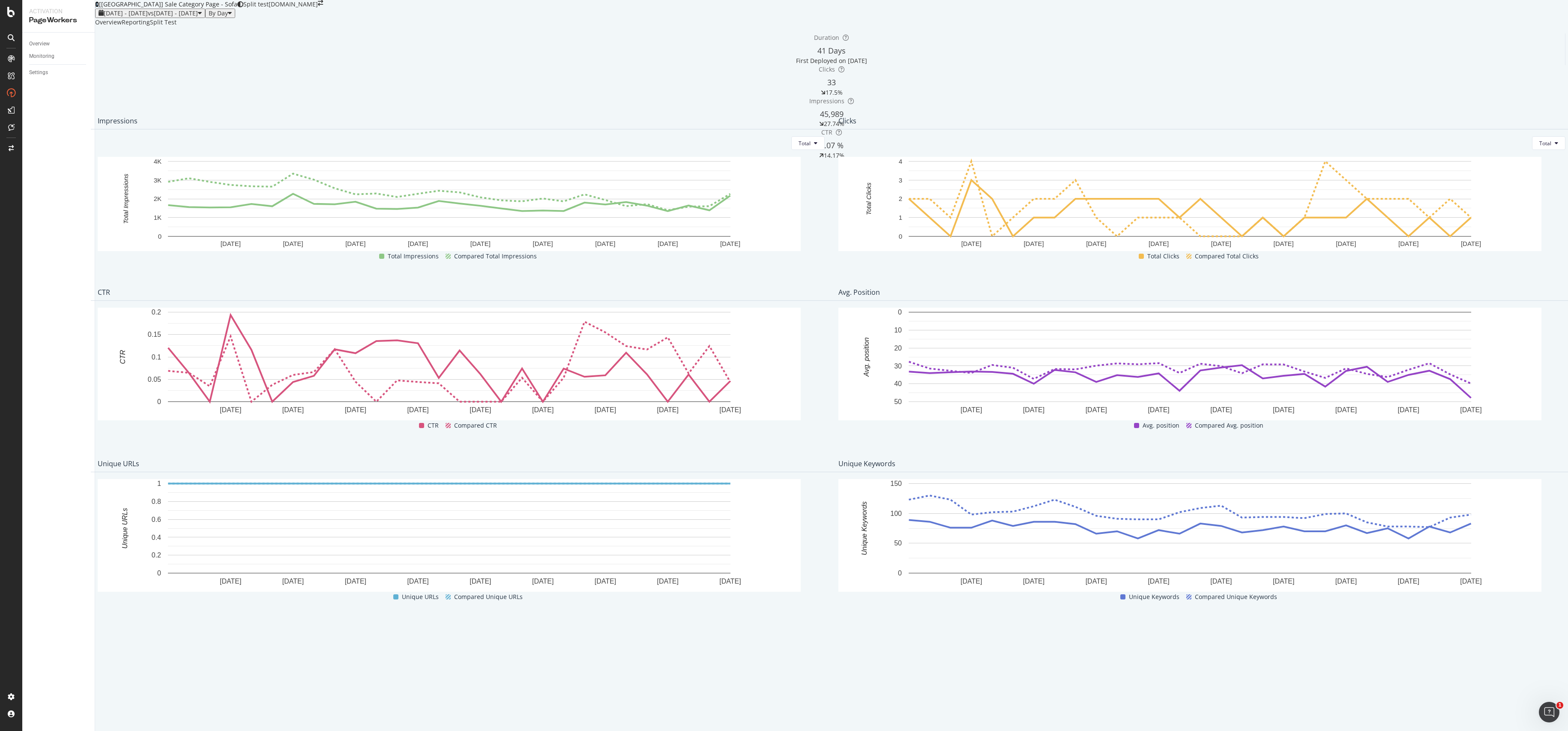
click at [99, 8] on icon at bounding box center [97, 4] width 4 height 6
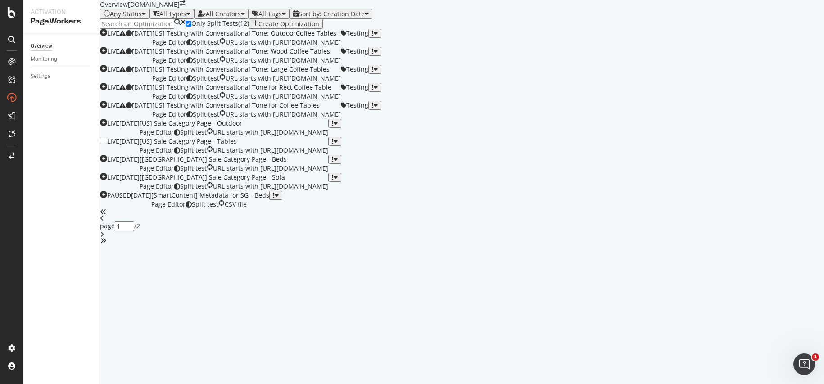
scroll to position [267, 0]
click at [328, 119] on div "[US] Sale Category Page - Outdoor" at bounding box center [234, 123] width 189 height 9
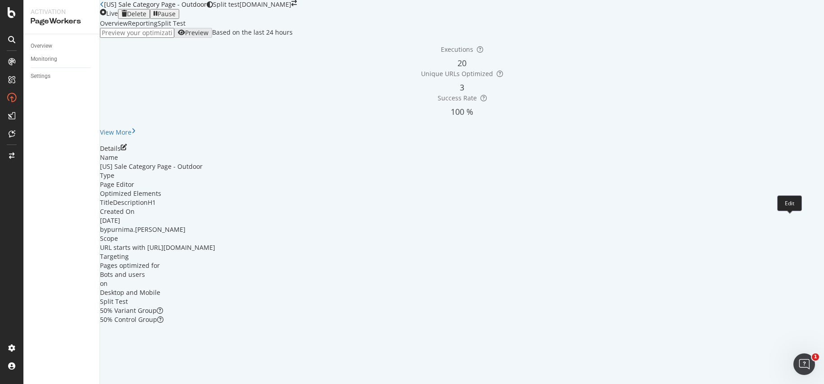
click at [127, 150] on icon "pen-to-square" at bounding box center [124, 147] width 6 height 6
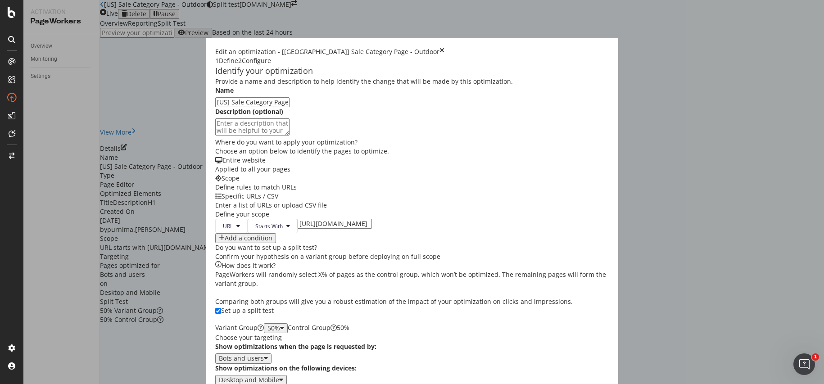
scroll to position [122, 0]
click at [233, 383] on div "Next" at bounding box center [226, 389] width 14 height 7
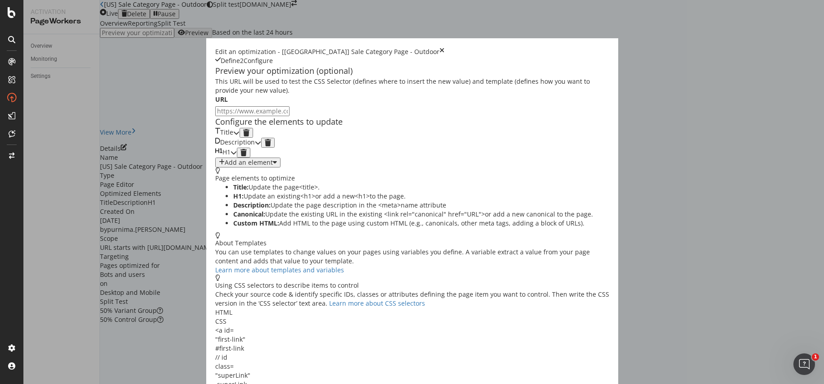
scroll to position [0, 0]
click at [239, 136] on icon "modal" at bounding box center [236, 133] width 6 height 6
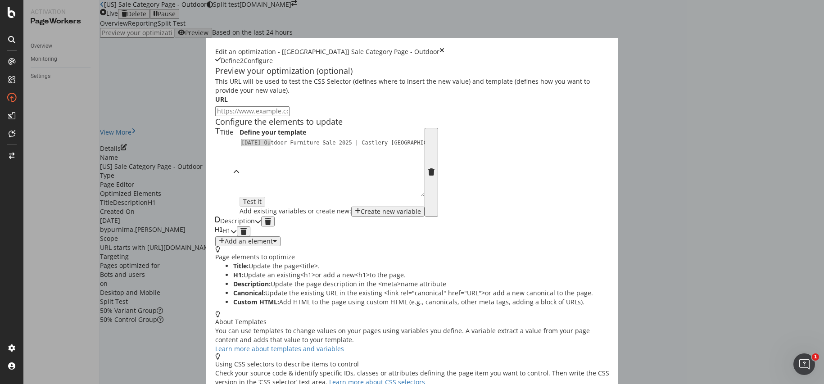
drag, startPoint x: 179, startPoint y: 212, endPoint x: 147, endPoint y: 212, distance: 32.4
click at [239, 212] on div "Define your template 1 [DATE] Outdoor Furniture Sale 2025 | Castlery [GEOGRAPHI…" at bounding box center [331, 172] width 185 height 89
click at [239, 212] on div "[DATE][DATE], [DATE][DATE] Outdoor Furniture Sale 2025 | Castlery [GEOGRAPHIC_D…" at bounding box center [334, 182] width 190 height 86
click at [239, 212] on div "[DATE][DATE] [DATE][DATE] Outdoor Furniture Sale 2025 | Castlery [GEOGRAPHIC_DA…" at bounding box center [334, 182] width 190 height 86
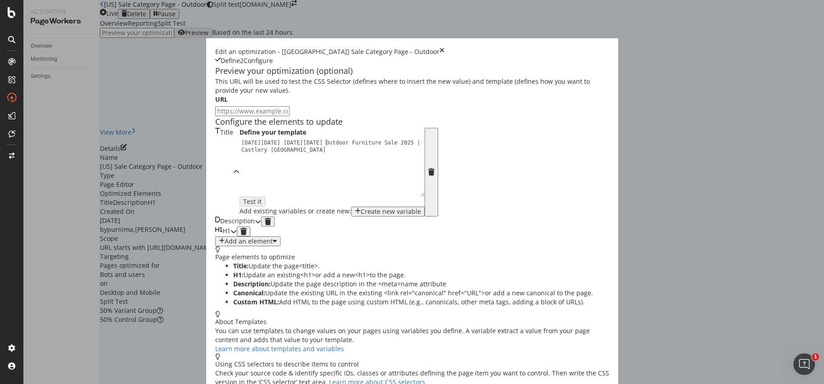
scroll to position [0, 7]
type textarea "[DATE][DATE] [DATE][DATE] | Outdoor Furniture Sale 2025 | Castlery [GEOGRAPHIC_…"
click at [261, 225] on icon "modal" at bounding box center [258, 221] width 6 height 6
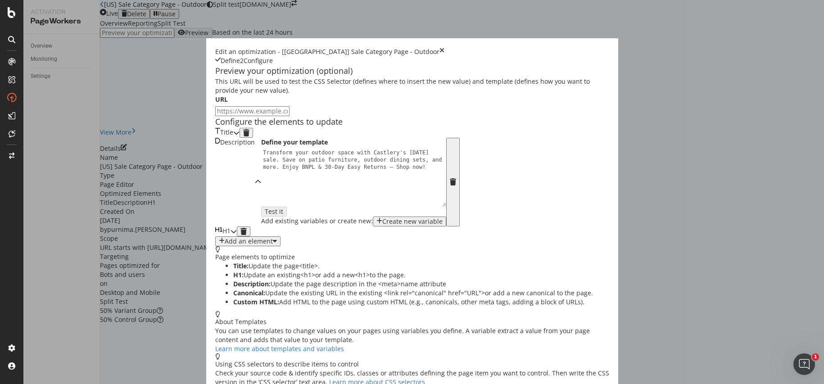
click at [302, 239] on div "Transform your outdoor space with Castlery's [DATE] sale. Save on patio furnitu…" at bounding box center [356, 199] width 190 height 100
click at [330, 237] on div "Transform your outdoor space with Castlery's [DATE] sale. Save on patio furnitu…" at bounding box center [356, 199] width 190 height 100
type textarea "Transform your outdoor space with Castlery's [DATE][DATE] & [DATE][DATE] furnit…"
click at [237, 234] on icon "modal" at bounding box center [233, 231] width 6 height 6
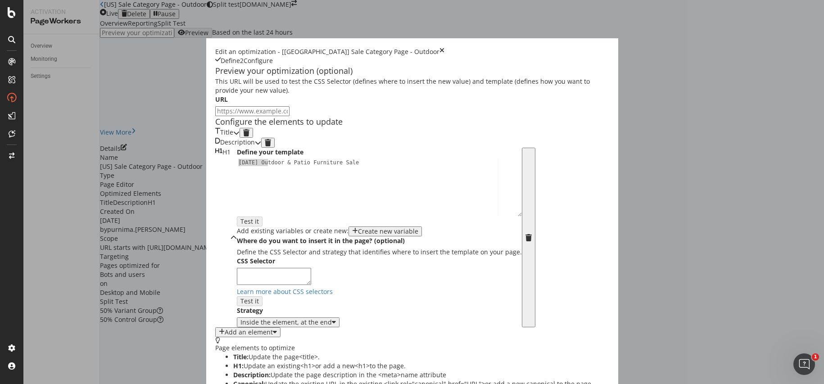
drag, startPoint x: 185, startPoint y: 262, endPoint x: 147, endPoint y: 260, distance: 37.9
click at [237, 260] on div "Define your template 1 [DATE] Outdoor & Patio Furniture Sale XXXXXXXXXXXXXXXXXX…" at bounding box center [379, 238] width 285 height 180
type textarea "[DATE][DATE], [DATE][DATE] Outdoor & Patio Furniture Sale"
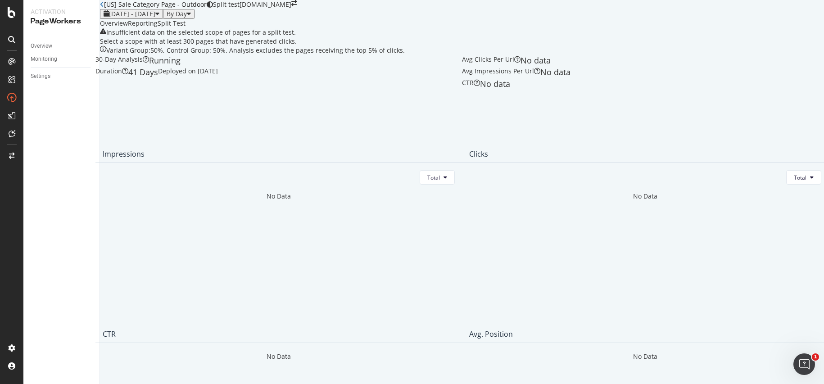
click at [5, 383] on icon "close toast" at bounding box center [2, 388] width 5 height 9
click at [128, 28] on div "Overview" at bounding box center [114, 23] width 28 height 9
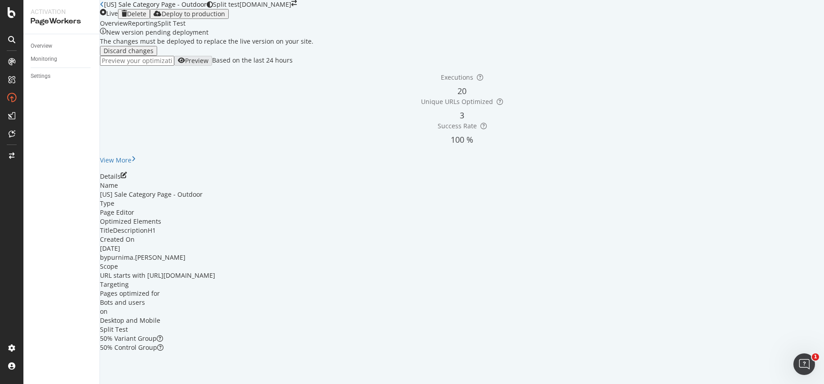
click at [225, 18] on div "Deploy to production" at bounding box center [193, 13] width 63 height 7
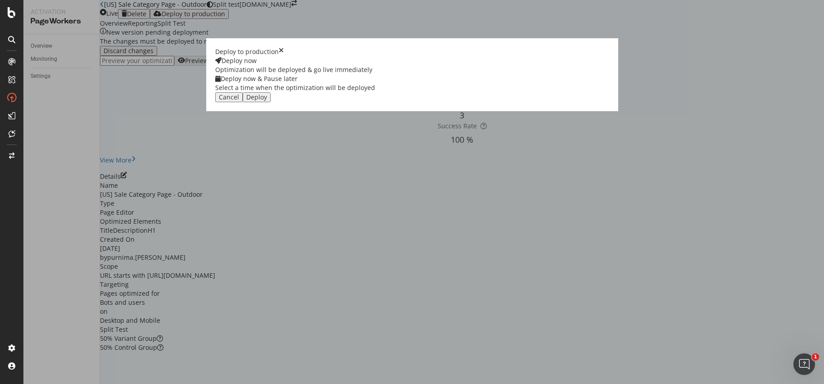
click at [267, 101] on div "Deploy" at bounding box center [256, 97] width 21 height 7
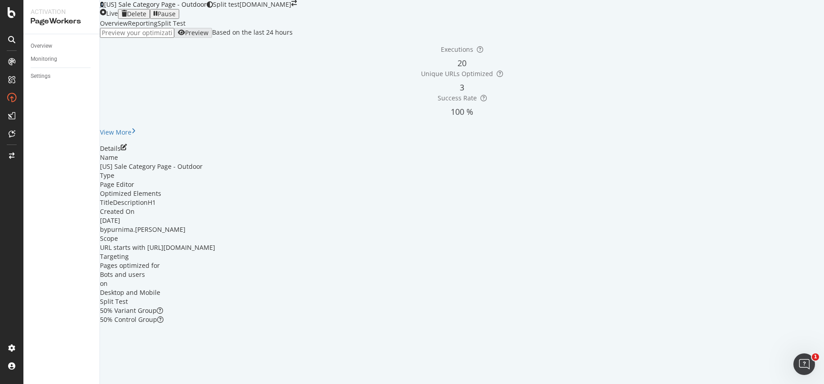
click at [104, 8] on icon at bounding box center [102, 4] width 4 height 6
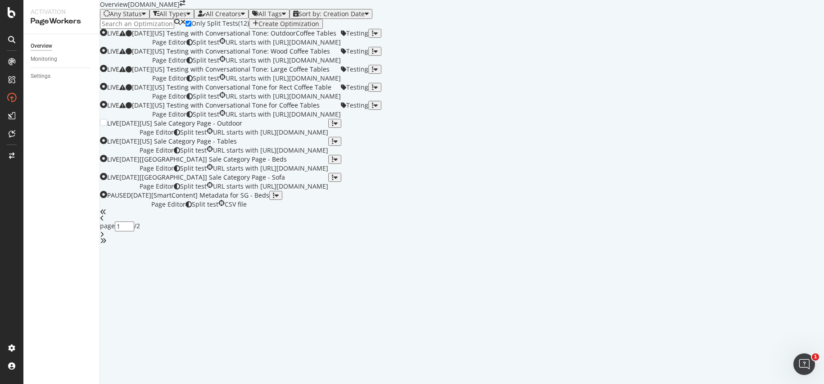
scroll to position [230, 0]
click at [315, 146] on div "[US] Sale Category Page - Tables" at bounding box center [234, 141] width 189 height 9
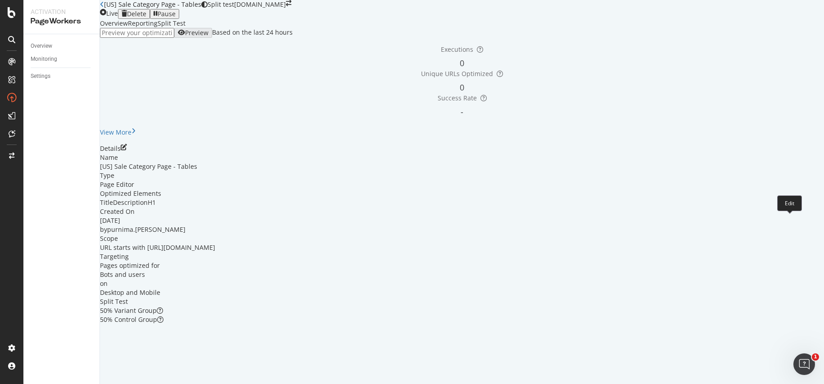
click at [127, 150] on icon "pen-to-square" at bounding box center [124, 147] width 6 height 6
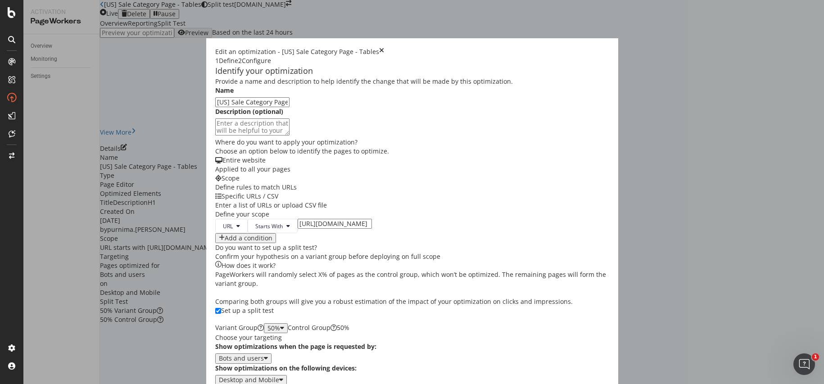
click at [233, 383] on div "Next" at bounding box center [226, 389] width 14 height 7
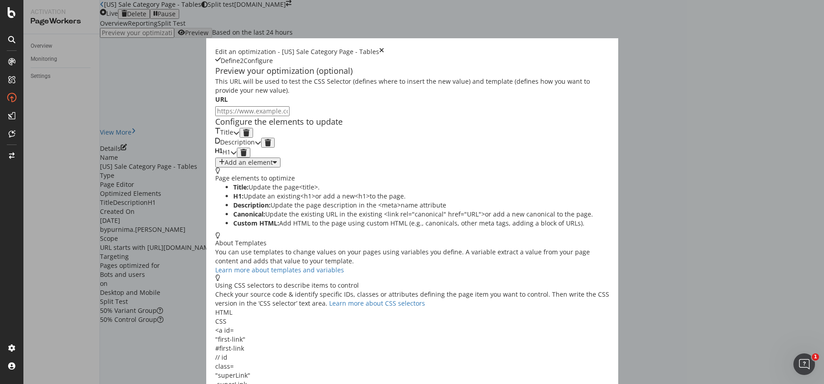
click at [239, 138] on div "modal" at bounding box center [236, 133] width 6 height 10
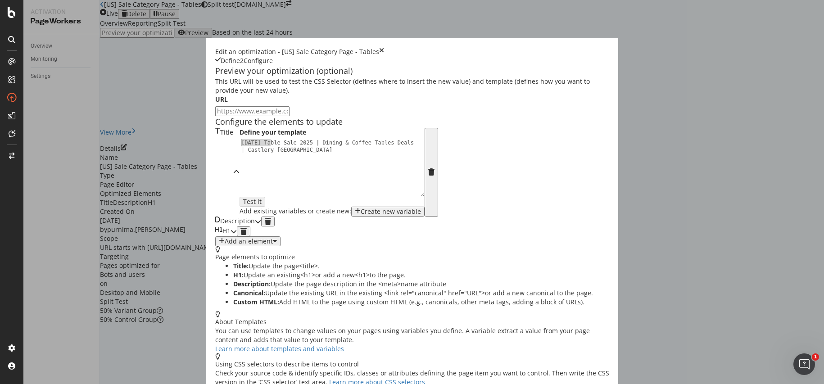
drag, startPoint x: 185, startPoint y: 213, endPoint x: 141, endPoint y: 212, distance: 43.7
click at [215, 212] on div "Title Define your template 1 [DATE] Table Sale 2025 | Dining & Coffee Tables De…" at bounding box center [319, 172] width 209 height 89
drag, startPoint x: 289, startPoint y: 212, endPoint x: 242, endPoint y: 212, distance: 46.8
click at [242, 212] on div "[DATE][DATE] [DATE][DATE] Table Sale 2025 | Dining & Coffee Tables Deals | Cast…" at bounding box center [334, 182] width 190 height 86
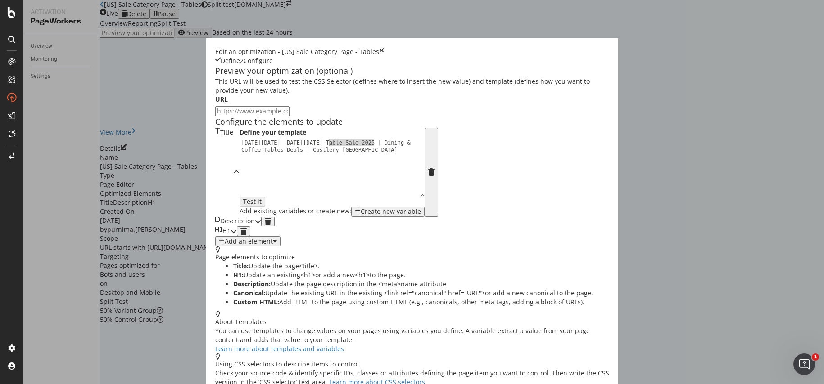
click at [275, 211] on div "[DATE][DATE] [DATE][DATE] Table Sale 2025 | Dining & Coffee Tables Deals | Cast…" at bounding box center [334, 182] width 190 height 86
click at [241, 211] on div "[DATE][DATE] [DATE][DATE] Table Sale 2025 | Dining & Coffee Tables Deals | Cast…" at bounding box center [334, 182] width 190 height 86
click at [244, 212] on div "[DATE][DATE] [DATE][DATE] 2025 | Dining & Coffee Tables Deals | Castlery [GEOGR…" at bounding box center [334, 182] width 190 height 86
click at [339, 212] on div "[DATE][DATE] [DATE][DATE] | Dining & Coffee Tables Deals | Castlery [GEOGRAPHIC…" at bounding box center [334, 182] width 190 height 86
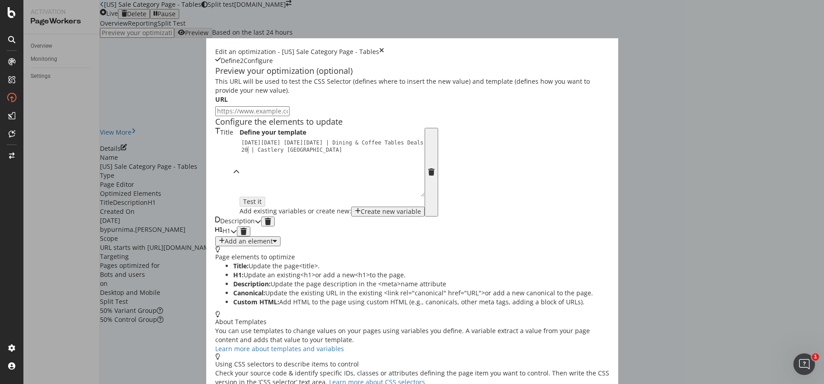
scroll to position [0, 16]
type textarea "[DATE][DATE] [DATE][DATE] | Dining & Coffee Tables Deals 2025 | Castlery [GEOGR…"
click at [261, 225] on icon "modal" at bounding box center [258, 221] width 6 height 6
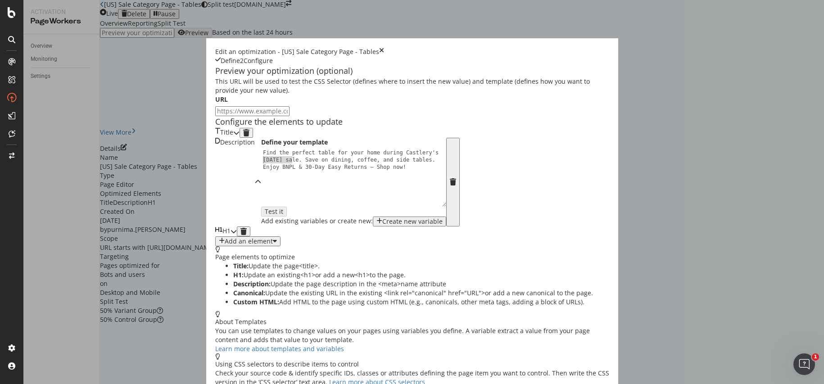
drag, startPoint x: 185, startPoint y: 244, endPoint x: 155, endPoint y: 243, distance: 30.2
click at [261, 243] on div "Find the perfect table for your home during Castlery's [DATE] sale. Save on din…" at bounding box center [356, 199] width 190 height 100
type textarea "Find the perfect table for your home during Castlery's [DATE][DATE] [DATE][DATE…"
click at [237, 234] on icon "modal" at bounding box center [233, 231] width 6 height 6
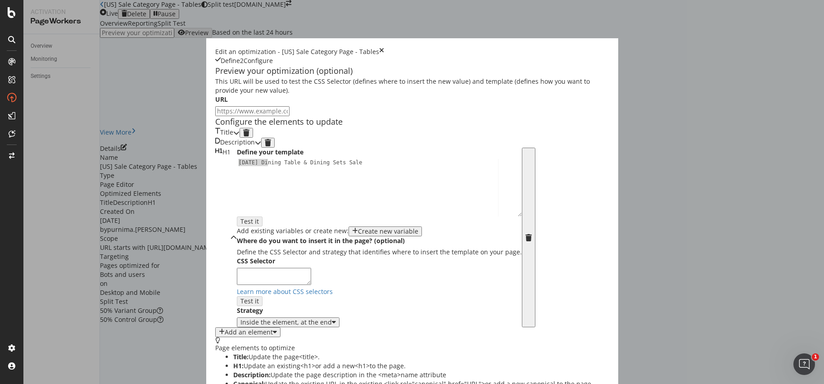
drag, startPoint x: 184, startPoint y: 261, endPoint x: 152, endPoint y: 261, distance: 32.0
click at [237, 261] on div "Define your template 1 [DATE] Dining Table & Dining Sets Sale XXXXXXXXXXXXXXXXX…" at bounding box center [379, 238] width 285 height 180
drag, startPoint x: 324, startPoint y: 262, endPoint x: 239, endPoint y: 264, distance: 85.1
click at [239, 230] on div "[DATE][DATE] [DATE][DATE] Dining Table & Dining Sets Sale" at bounding box center [379, 194] width 285 height 71
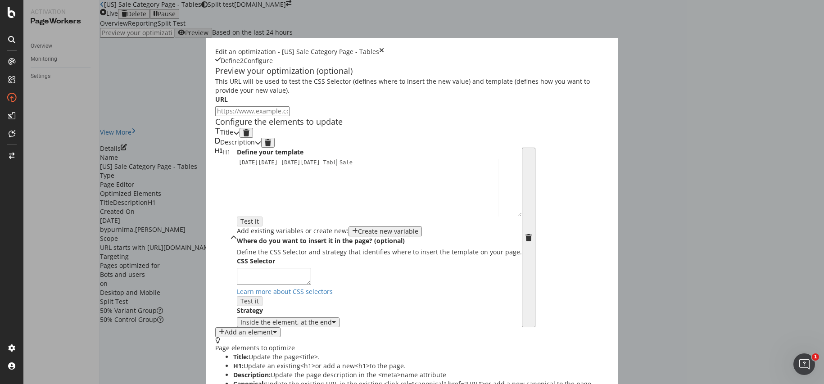
type textarea "[DATE][DATE] [DATE][DATE] Table Sale"
click at [239, 130] on icon "modal" at bounding box center [236, 133] width 6 height 6
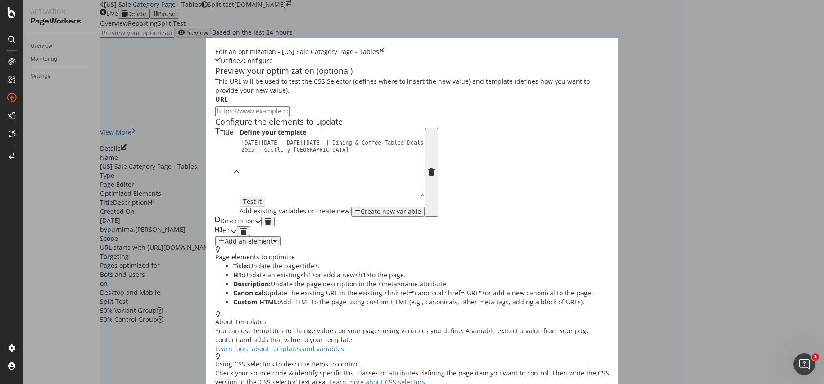
click at [261, 225] on icon "modal" at bounding box center [258, 221] width 6 height 6
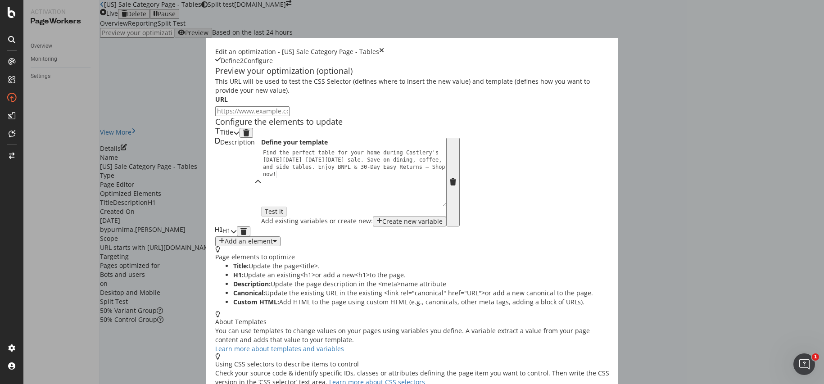
click at [261, 226] on div "Find the perfect table for your home during Castlery's [DATE][DATE] [DATE][DATE…" at bounding box center [356, 206] width 190 height 114
type textarea "Find the perfect table for your home during Castlery's [DATE][DATE] [DATE][DATE…"
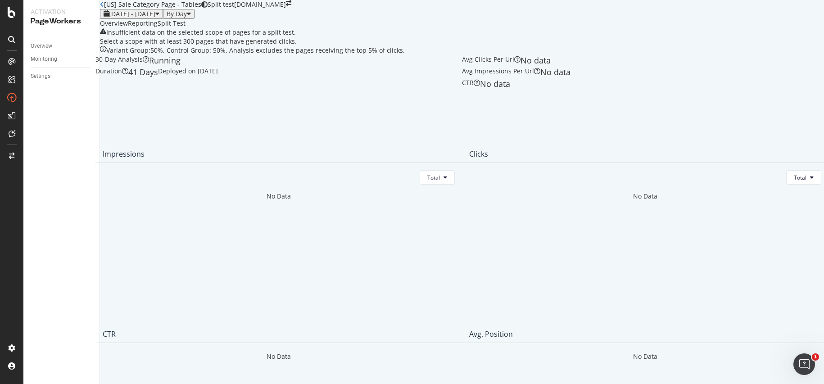
click at [126, 28] on div "Overview" at bounding box center [114, 23] width 28 height 9
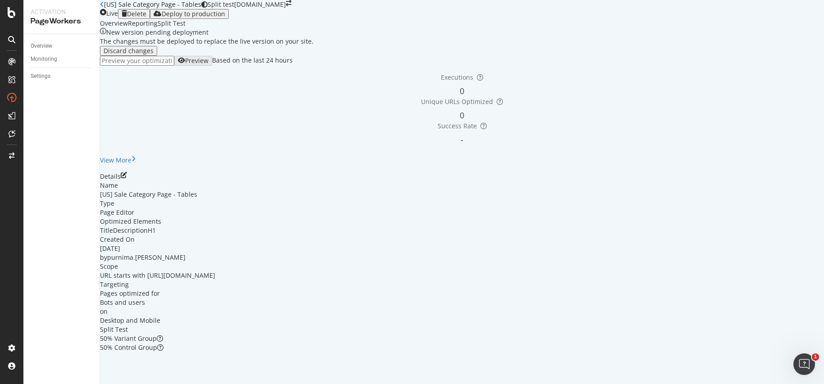
click at [5, 383] on icon "close toast" at bounding box center [2, 388] width 5 height 9
click at [225, 18] on div "Deploy to production" at bounding box center [193, 13] width 63 height 7
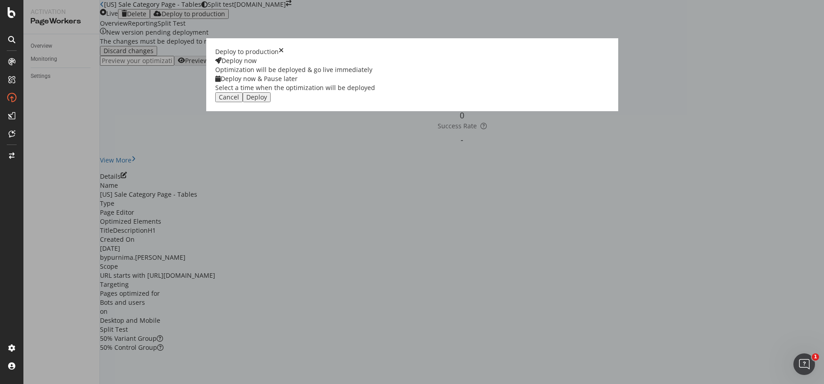
click at [267, 101] on div "Deploy" at bounding box center [256, 97] width 21 height 7
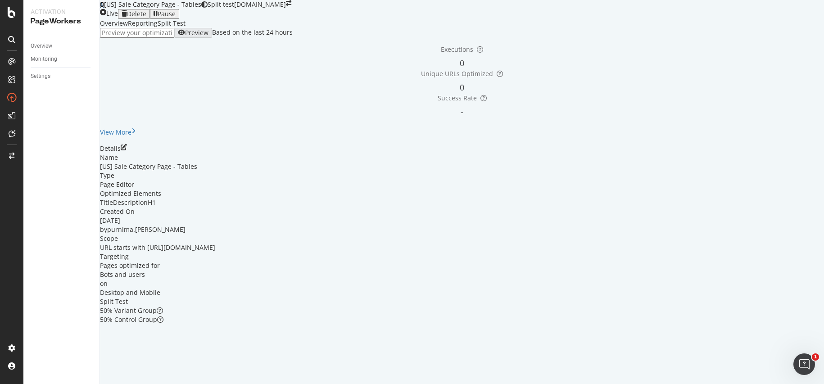
click at [104, 8] on icon at bounding box center [102, 4] width 4 height 6
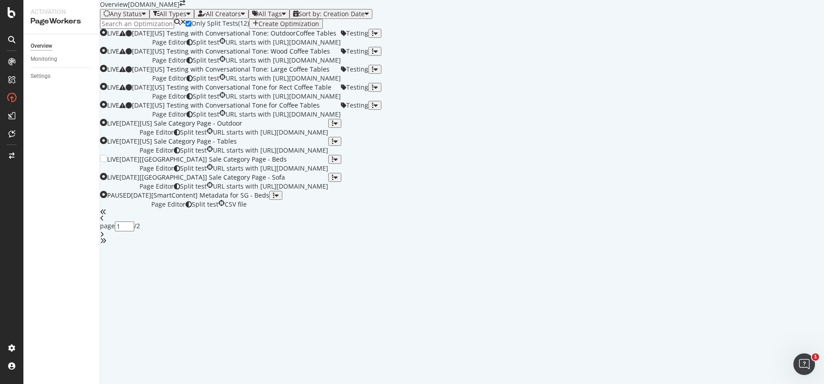
scroll to position [298, 0]
click at [325, 164] on div "[[GEOGRAPHIC_DATA]] Sale Category Page - Beds" at bounding box center [234, 159] width 189 height 9
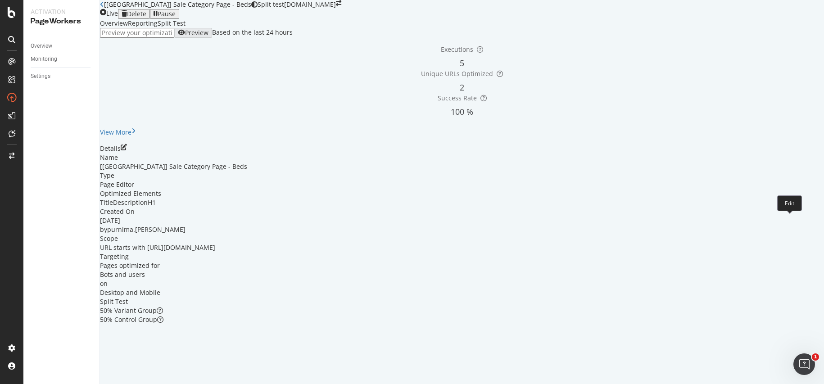
click at [127, 150] on icon "pen-to-square" at bounding box center [124, 147] width 6 height 6
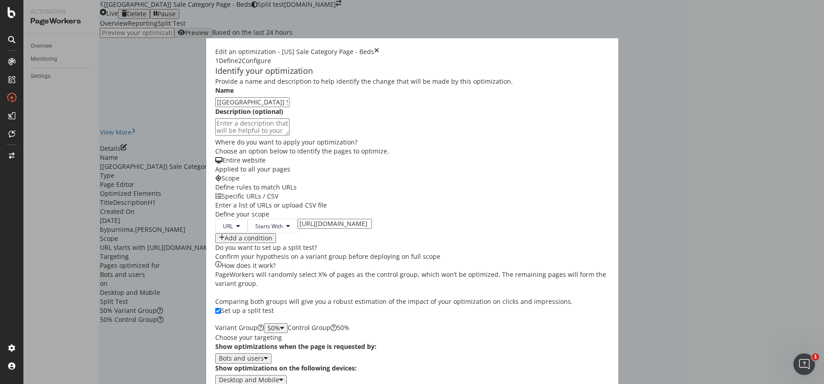
scroll to position [235, 0]
click at [236, 383] on button "Next" at bounding box center [225, 390] width 21 height 10
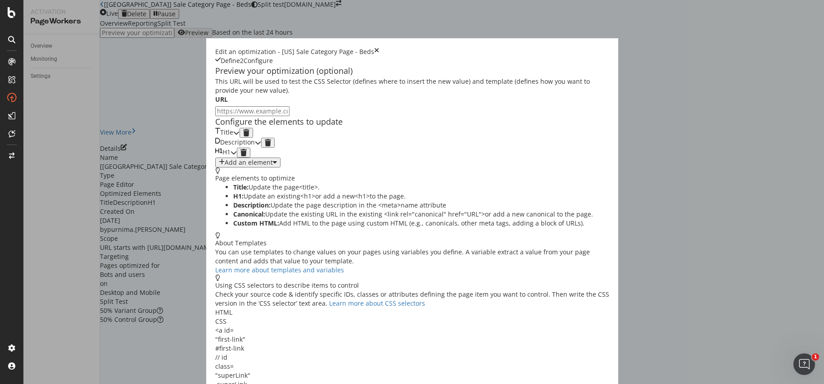
scroll to position [0, 0]
click at [239, 136] on icon "modal" at bounding box center [236, 133] width 6 height 6
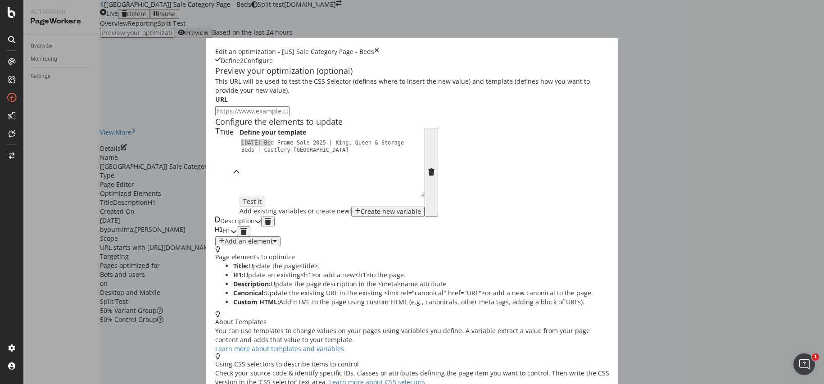
drag, startPoint x: 183, startPoint y: 212, endPoint x: 138, endPoint y: 212, distance: 45.0
click at [215, 212] on div "Preview your optimization (optional) This URL will be used to test the CSS Sele…" at bounding box center [412, 297] width 394 height 465
type textarea "[DATE][DATE] [DATE][DATE] Bed Frame Sale 2025 | King, Queen & Storage Beds | Ca…"
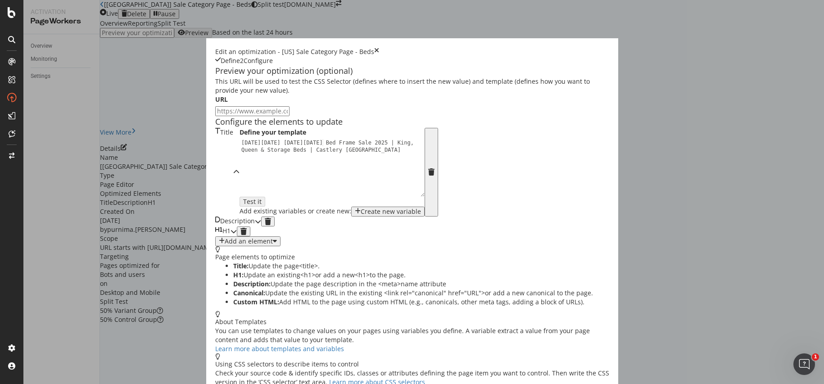
click at [261, 225] on icon "modal" at bounding box center [258, 221] width 6 height 6
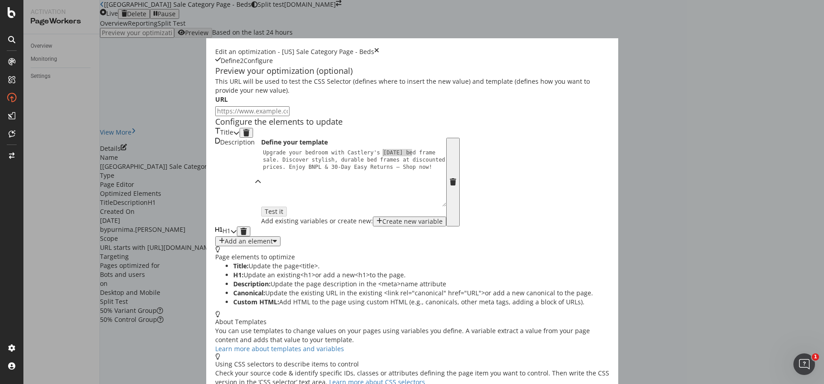
drag, startPoint x: 305, startPoint y: 239, endPoint x: 276, endPoint y: 239, distance: 28.8
click at [276, 239] on div "Upgrade your bedroom with Castlery's [DATE] bed frame sale. Discover stylish, d…" at bounding box center [356, 199] width 190 height 100
type textarea "Upgrade your bedroom with Castlery's [DATE][DATE] [DATE][DATE] bed frame sale. …"
click at [230, 236] on div "H1" at bounding box center [222, 231] width 15 height 10
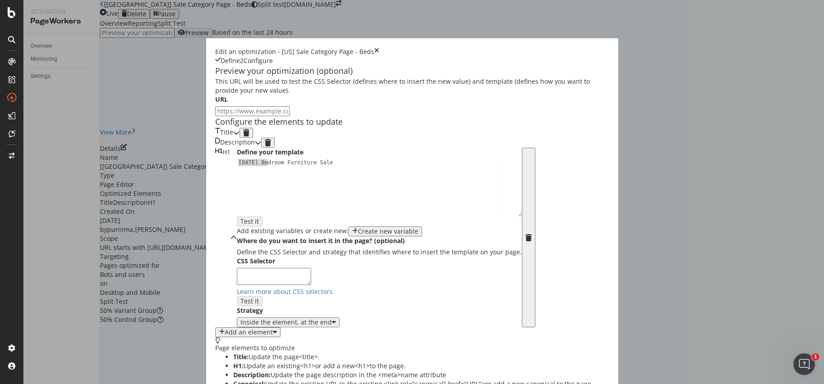
drag, startPoint x: 184, startPoint y: 263, endPoint x: 145, endPoint y: 261, distance: 38.8
click at [237, 261] on div "Define your template 1 [DATE] Bedroom Furniture Sale XXXXXXXXXXXXXXXXXXXXXXXXXX…" at bounding box center [379, 238] width 285 height 180
type textarea "[DATE][DATE] [DATE][DATE] Bedroom Furniture Sale"
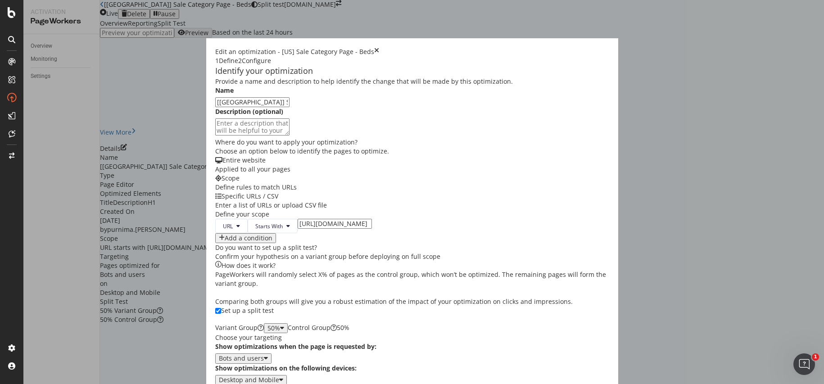
click at [233, 383] on div "Next" at bounding box center [226, 389] width 14 height 7
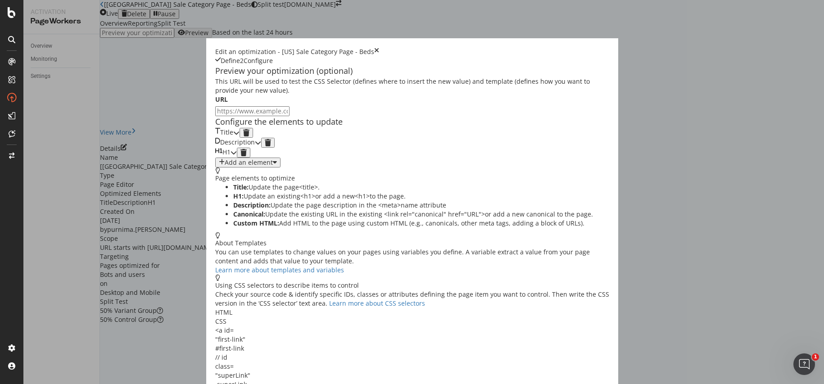
click at [237, 156] on icon "modal" at bounding box center [233, 152] width 6 height 6
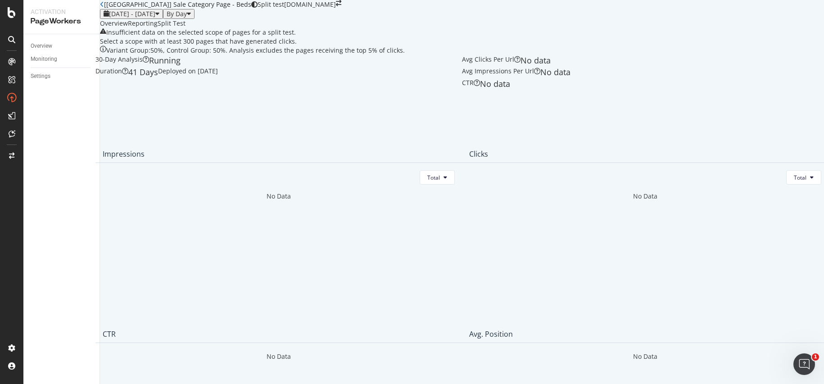
click at [128, 28] on div "Overview" at bounding box center [114, 23] width 28 height 9
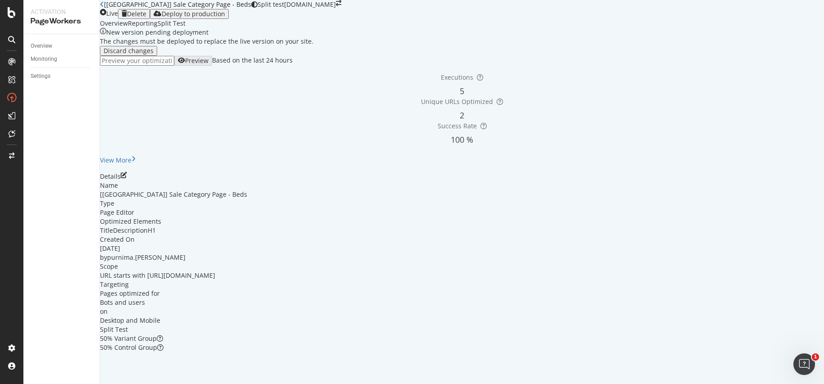
click at [793, 276] on div "Details Name [US] Sale Category Page - Beds Type Page Editor Optimized Elements…" at bounding box center [462, 262] width 724 height 180
click at [127, 178] on icon "pen-to-square" at bounding box center [124, 175] width 6 height 6
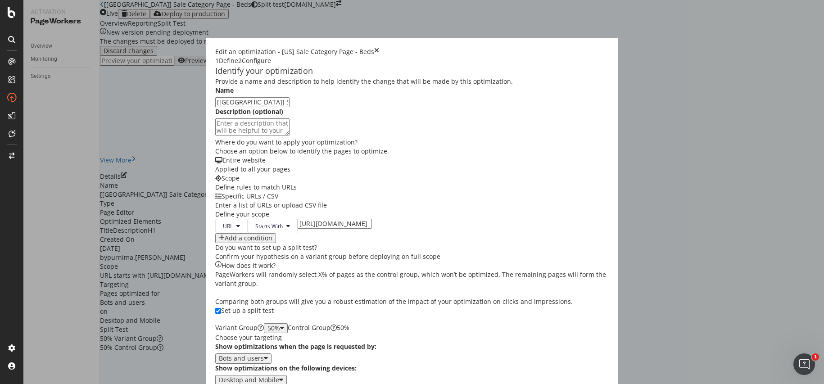
drag, startPoint x: 662, startPoint y: 369, endPoint x: 625, endPoint y: 343, distance: 45.3
click at [236, 383] on button "Next" at bounding box center [225, 390] width 21 height 10
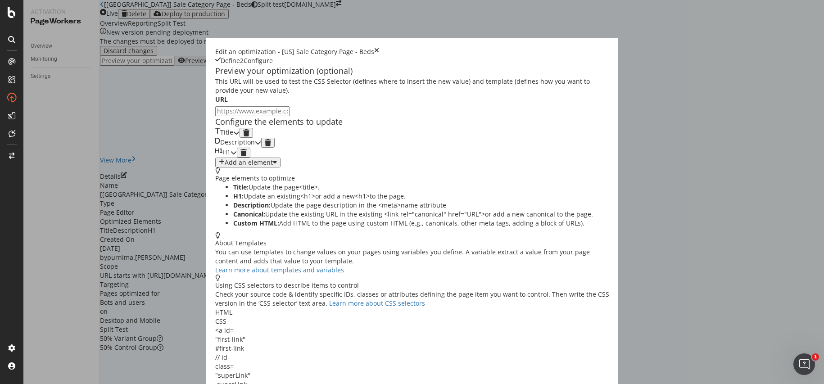
click at [239, 136] on icon "modal" at bounding box center [236, 133] width 6 height 6
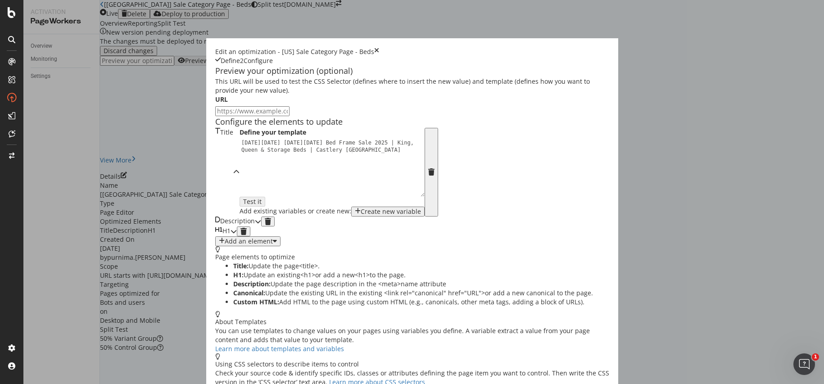
click at [261, 225] on icon "modal" at bounding box center [258, 221] width 6 height 6
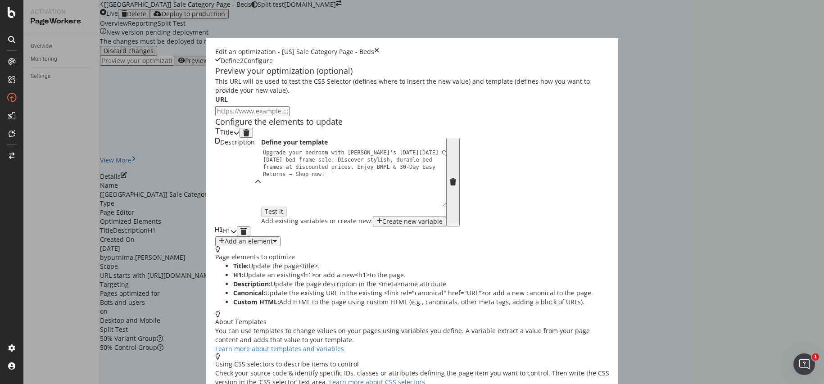
scroll to position [13, 0]
click at [237, 236] on div "modal" at bounding box center [233, 231] width 6 height 10
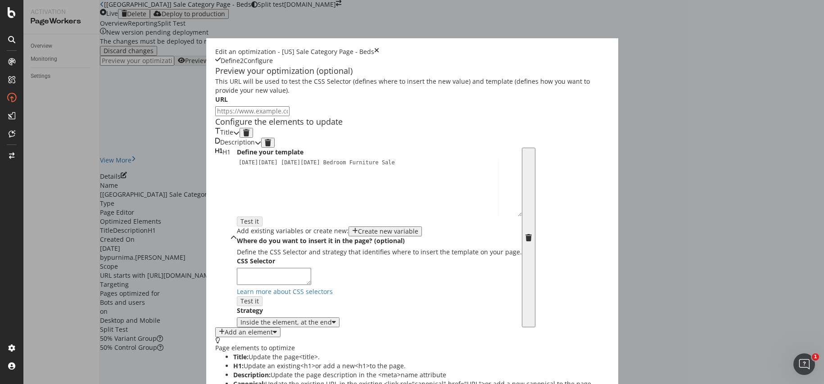
scroll to position [15, 0]
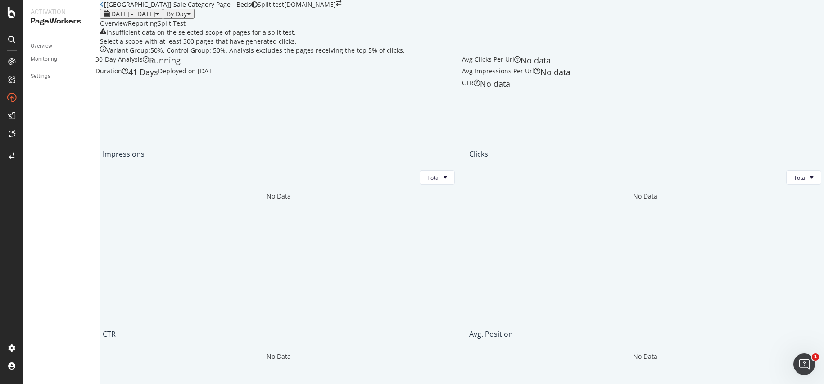
click at [128, 28] on div "Overview" at bounding box center [114, 23] width 28 height 9
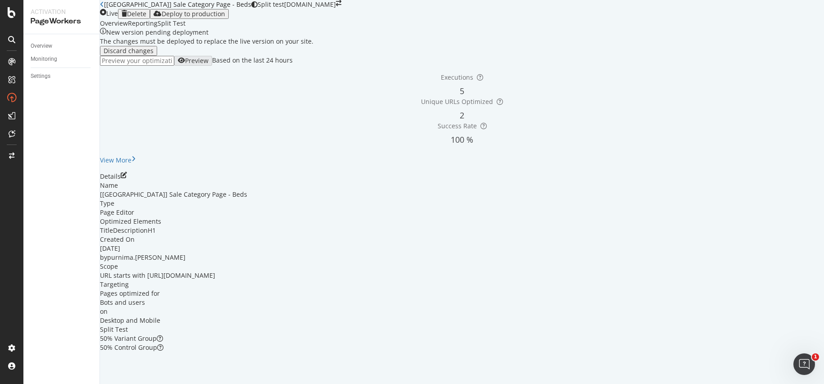
click at [225, 18] on div "Deploy to production" at bounding box center [193, 13] width 63 height 7
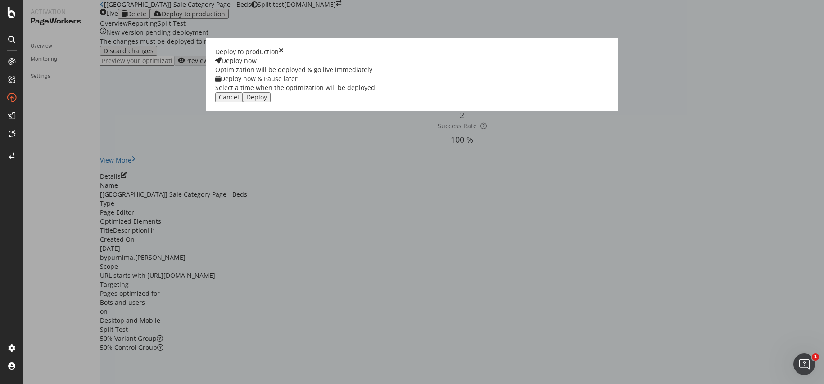
click at [267, 101] on div "Deploy" at bounding box center [256, 97] width 21 height 7
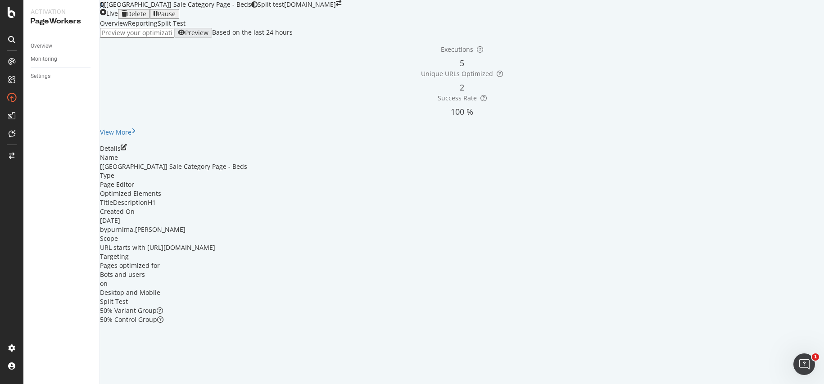
click at [104, 8] on icon at bounding box center [102, 4] width 4 height 6
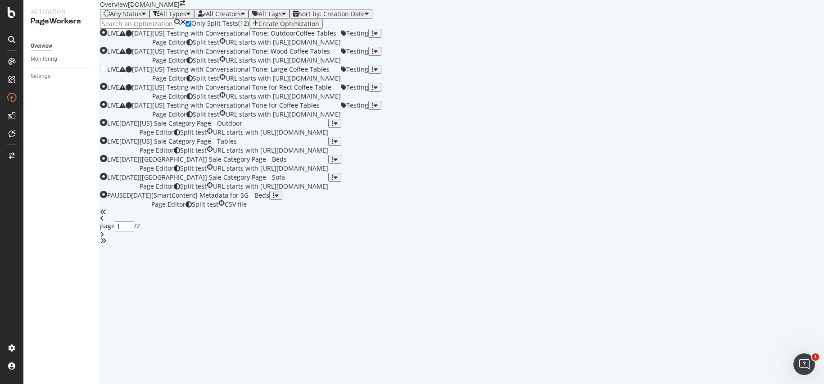
scroll to position [298, 0]
click at [328, 182] on div "[[GEOGRAPHIC_DATA]] Sale Category Page - Sofa" at bounding box center [234, 177] width 189 height 9
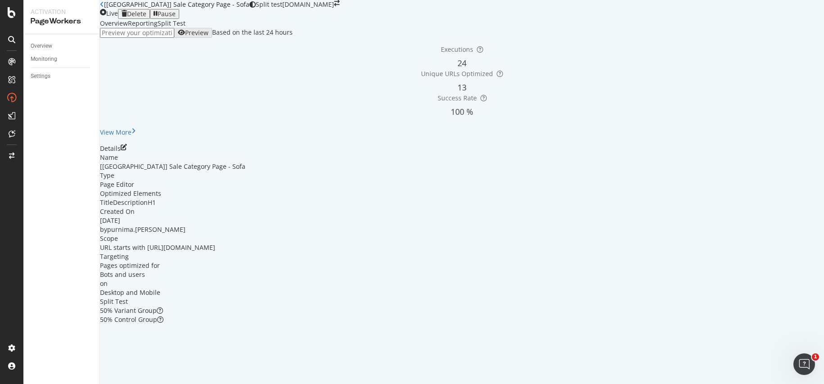
scroll to position [16, 0]
click at [127, 150] on icon "pen-to-square" at bounding box center [124, 147] width 6 height 6
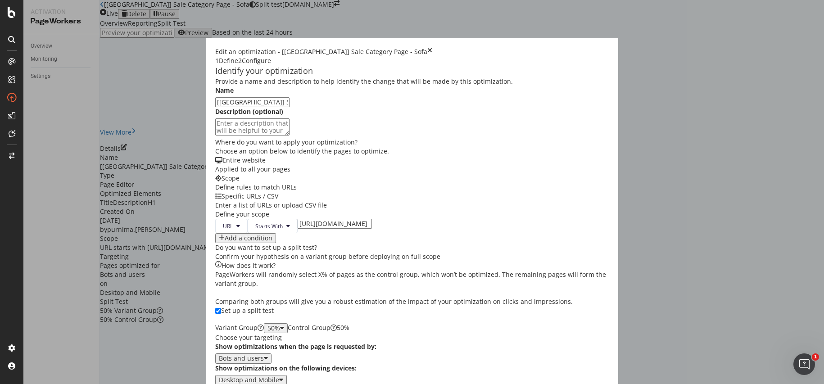
click at [233, 383] on div "Next" at bounding box center [226, 389] width 14 height 7
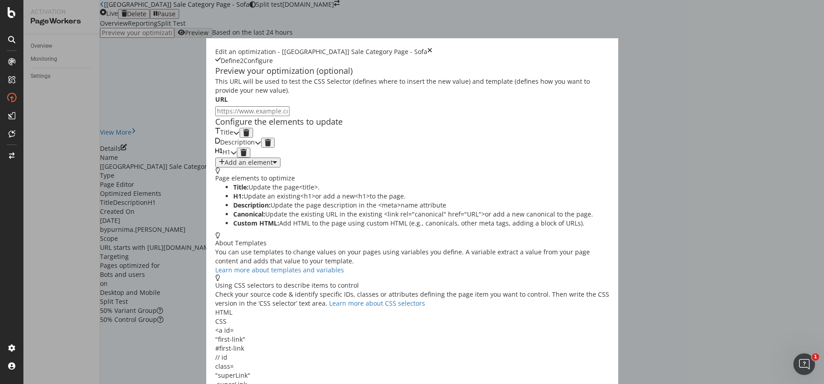
click at [239, 136] on icon "modal" at bounding box center [236, 133] width 6 height 6
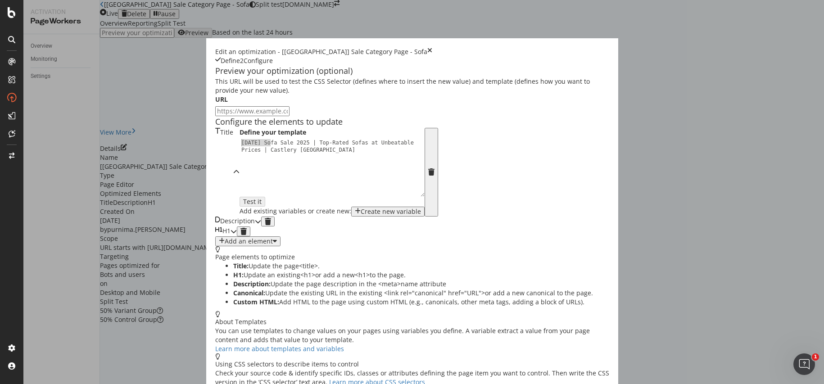
drag, startPoint x: 184, startPoint y: 212, endPoint x: 128, endPoint y: 215, distance: 55.9
click at [215, 215] on div "Preview your optimization (optional) This URL will be used to test the CSS Sele…" at bounding box center [412, 297] width 394 height 465
drag, startPoint x: 242, startPoint y: 218, endPoint x: 293, endPoint y: 214, distance: 50.6
click at [293, 214] on div "[DATE][DATE] [DATE][DATE] Sofa Sale 2025 | Top-Rated Sofas at Unbeatable Prices…" at bounding box center [334, 182] width 190 height 86
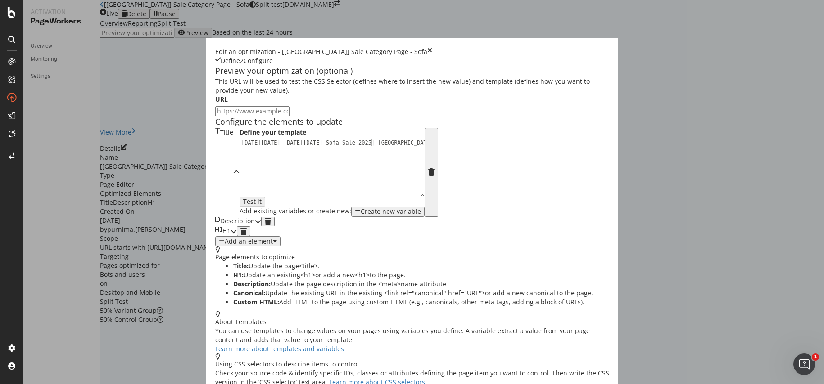
scroll to position [0, 11]
type textarea "[DATE][DATE] [DATE][DATE] Sofa Sale 2025 | [GEOGRAPHIC_DATA] [GEOGRAPHIC_DATA]"
click at [255, 226] on div "Description" at bounding box center [235, 221] width 40 height 10
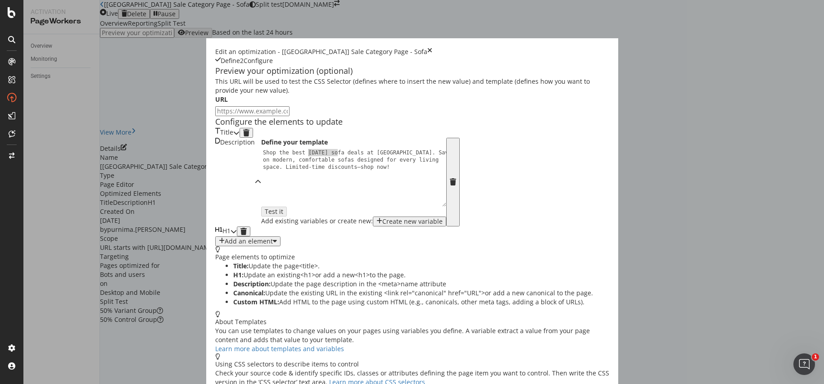
drag, startPoint x: 230, startPoint y: 237, endPoint x: 200, endPoint y: 237, distance: 29.3
click at [261, 237] on div "Shop the best [DATE] sofa deals at [GEOGRAPHIC_DATA]. Save big on modern, comfo…" at bounding box center [356, 199] width 190 height 100
type textarea "Shop the best [DATE][DATE] [DATE][DATE] sofa deals at [GEOGRAPHIC_DATA]. Save b…"
click at [230, 236] on div "H1" at bounding box center [222, 231] width 15 height 10
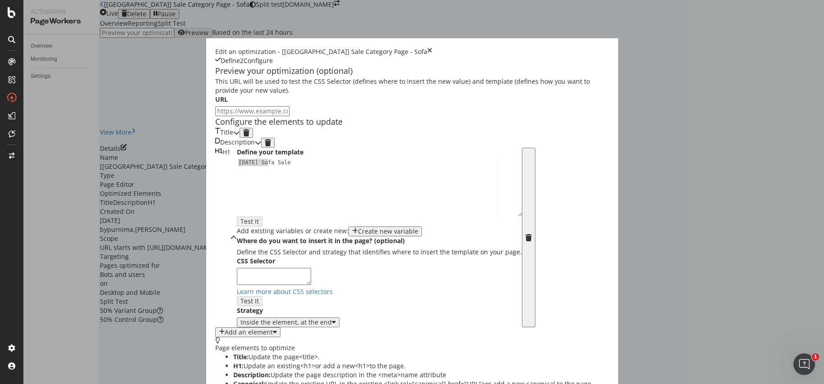
drag, startPoint x: 185, startPoint y: 263, endPoint x: 137, endPoint y: 257, distance: 48.6
click at [215, 258] on div "Preview your optimization (optional) This URL will be used to test the CSS Sele…" at bounding box center [412, 343] width 394 height 556
type textarea "[DATE][DATE] [DATE][DATE] Sofa Sale"
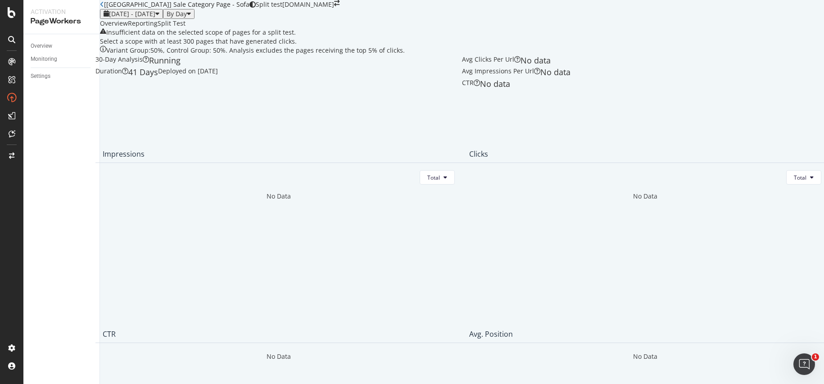
click at [126, 28] on div "Overview" at bounding box center [114, 23] width 28 height 9
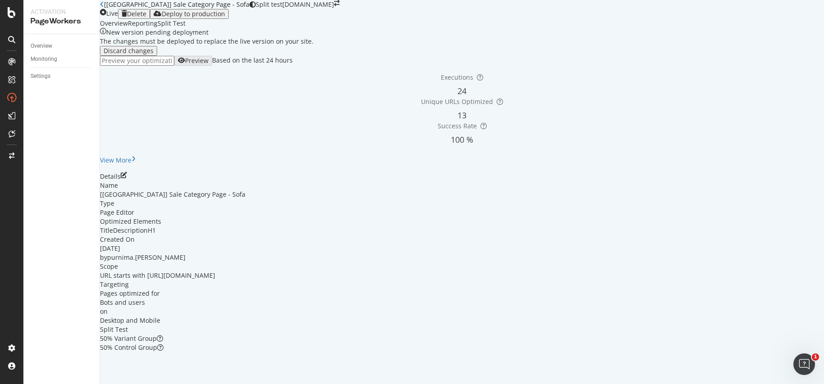
click at [5, 383] on icon "close toast" at bounding box center [2, 388] width 5 height 9
click at [225, 18] on div "Deploy to production" at bounding box center [193, 13] width 63 height 7
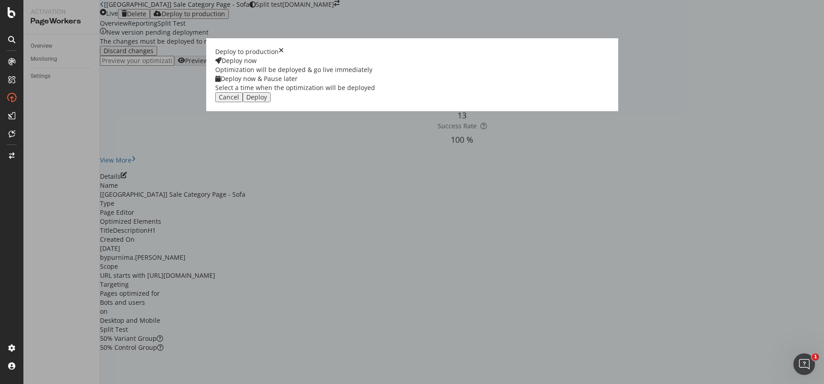
click at [267, 101] on div "Deploy" at bounding box center [256, 97] width 21 height 7
